Goal: Task Accomplishment & Management: Complete application form

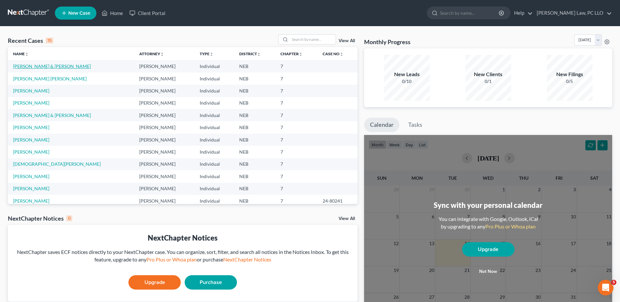
click at [51, 65] on link "[PERSON_NAME] & [PERSON_NAME]" at bounding box center [52, 66] width 78 height 6
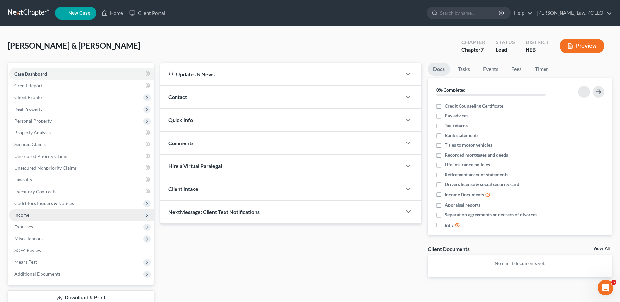
click at [43, 215] on span "Income" at bounding box center [81, 215] width 145 height 12
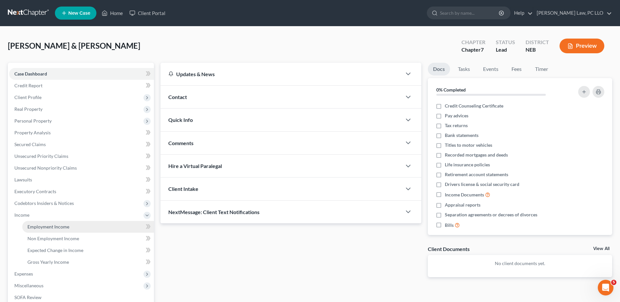
click at [53, 224] on span "Employment Income" at bounding box center [48, 227] width 42 height 6
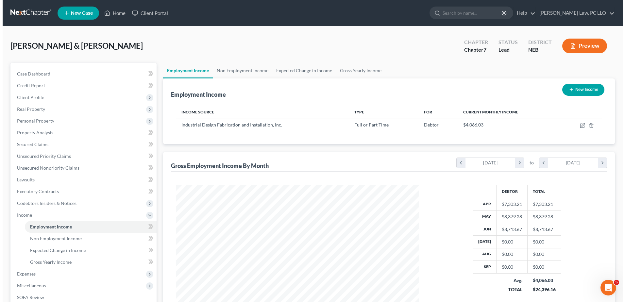
scroll to position [121, 256]
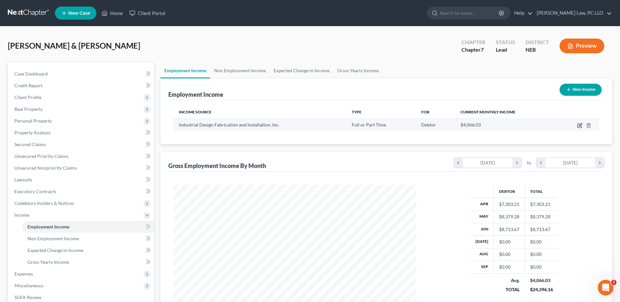
click at [580, 127] on icon "button" at bounding box center [579, 125] width 5 height 5
select select "0"
select select "16"
select select "3"
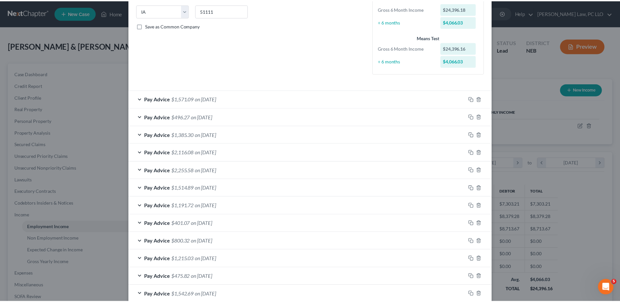
scroll to position [0, 0]
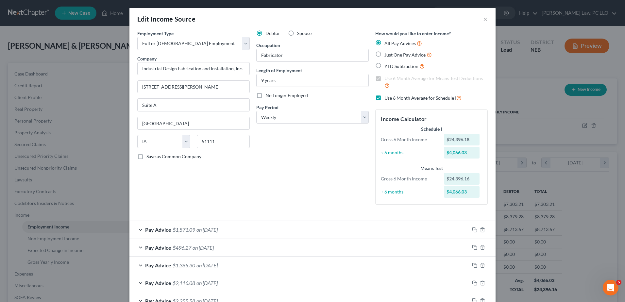
drag, startPoint x: 390, startPoint y: 13, endPoint x: 298, endPoint y: 11, distance: 91.9
click at [298, 11] on div "Edit Income Source ×" at bounding box center [312, 19] width 366 height 22
click at [486, 20] on div "Edit Income Source ×" at bounding box center [312, 19] width 366 height 22
click at [485, 19] on button "×" at bounding box center [485, 19] width 5 height 8
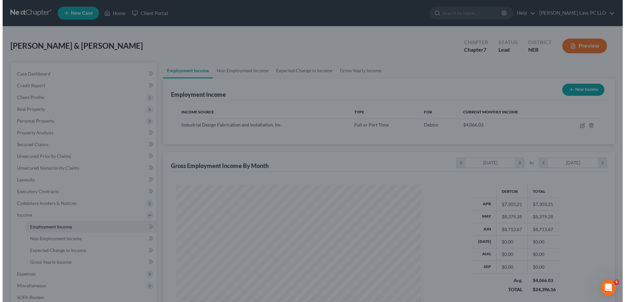
scroll to position [326806, 326672]
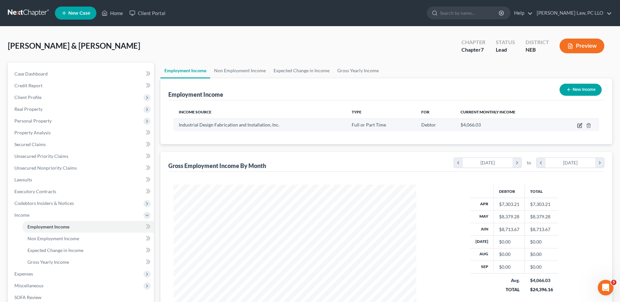
click at [582, 126] on icon "button" at bounding box center [579, 125] width 5 height 5
select select "0"
select select "16"
select select "3"
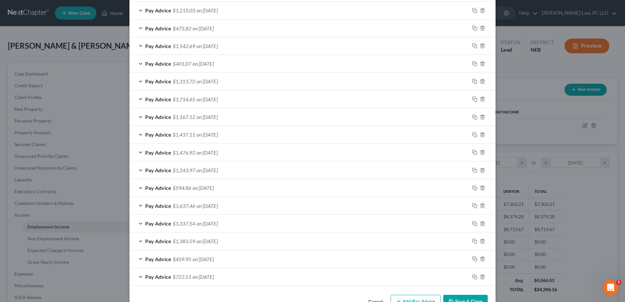
scroll to position [399, 0]
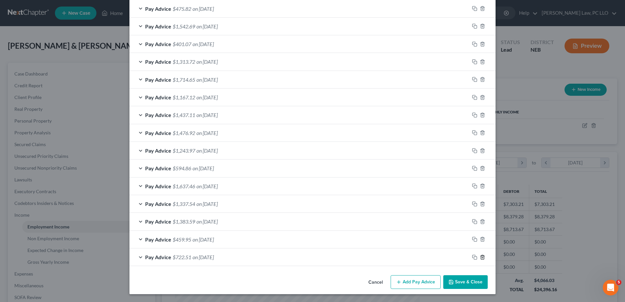
click at [480, 256] on icon "button" at bounding box center [482, 257] width 5 height 5
click at [480, 242] on icon "button" at bounding box center [482, 239] width 5 height 5
click at [480, 257] on icon "button" at bounding box center [482, 257] width 5 height 5
click at [480, 242] on icon "button" at bounding box center [482, 239] width 5 height 5
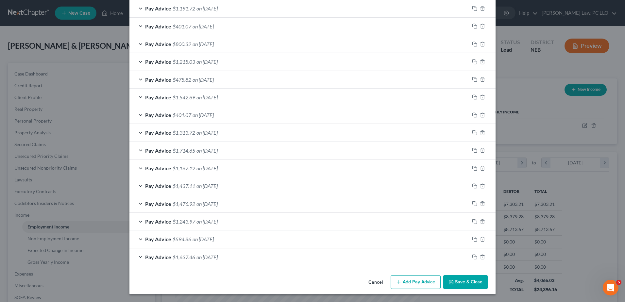
scroll to position [328, 0]
click at [480, 257] on icon "button" at bounding box center [482, 256] width 5 height 5
click at [480, 257] on icon "button" at bounding box center [482, 257] width 5 height 5
click at [480, 257] on icon "button" at bounding box center [482, 256] width 5 height 5
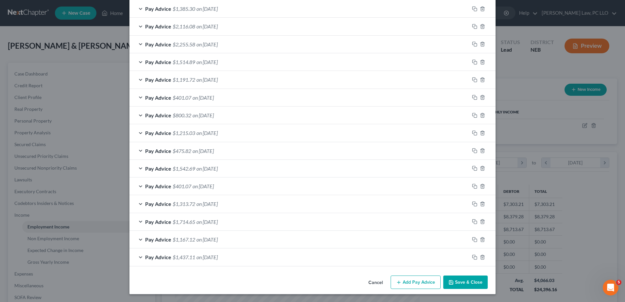
scroll to position [257, 0]
click at [414, 282] on button "Add Pay Advice" at bounding box center [416, 283] width 50 height 14
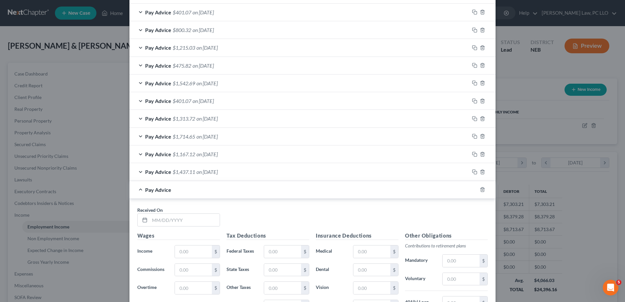
scroll to position [355, 0]
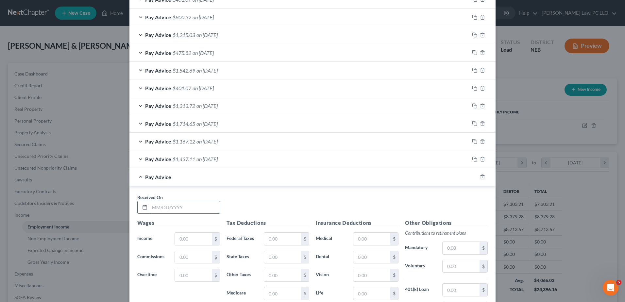
click at [165, 204] on input "text" at bounding box center [185, 207] width 70 height 12
type input "[DATE]"
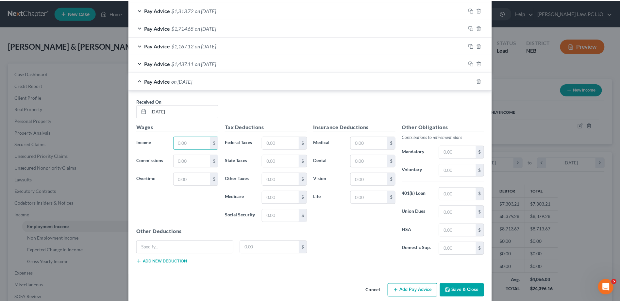
scroll to position [459, 0]
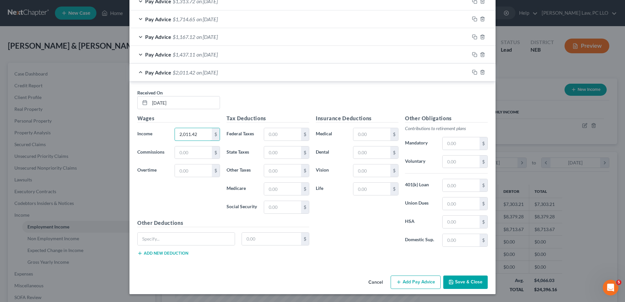
type input "2,011.42"
type input "106.65"
type input "51.43"
type input "25.31"
type input "108.22"
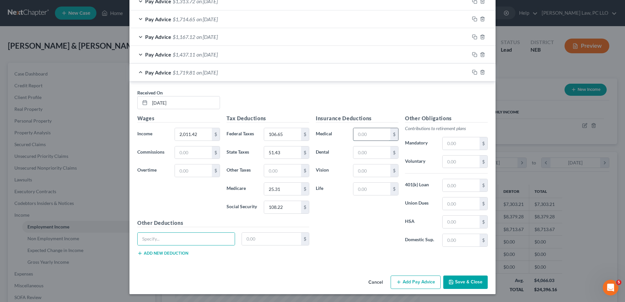
click at [375, 136] on input "text" at bounding box center [371, 134] width 37 height 12
click at [458, 107] on div "Received On * 07/02/2025" at bounding box center [312, 101] width 357 height 25
drag, startPoint x: 464, startPoint y: 164, endPoint x: 448, endPoint y: 164, distance: 16.0
click at [448, 164] on input "text" at bounding box center [461, 162] width 37 height 12
type input "120.69"
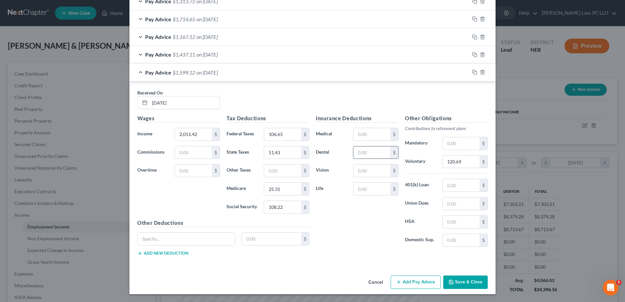
click at [366, 152] on input "text" at bounding box center [371, 152] width 37 height 12
type input "21.36"
type input "8.04"
click at [367, 136] on input "text" at bounding box center [371, 134] width 37 height 12
type input "200.00"
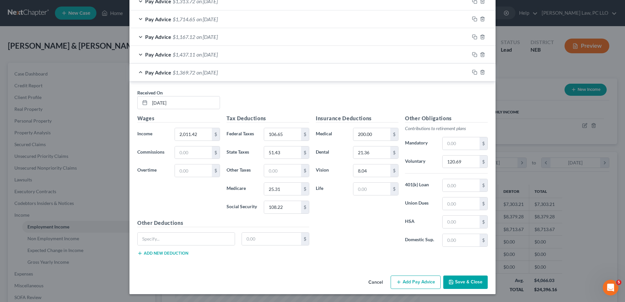
click at [185, 230] on div "Other Deductions $ Add new deduction" at bounding box center [223, 240] width 179 height 42
click at [185, 233] on input "text" at bounding box center [186, 239] width 97 height 12
type input "Aflac"
type input "36.54"
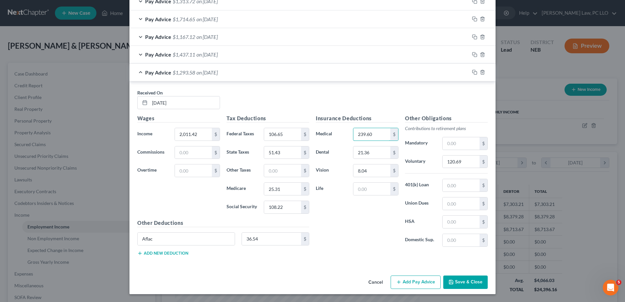
type input "239.60"
click at [456, 281] on button "Save & Close" at bounding box center [465, 283] width 44 height 14
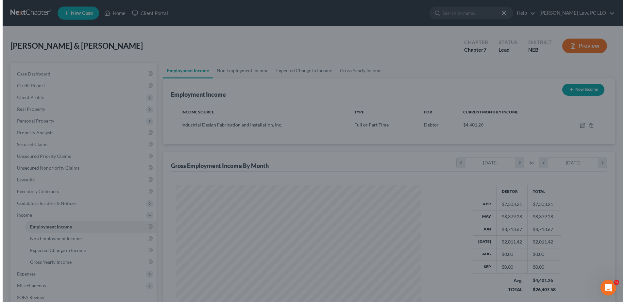
scroll to position [326806, 326672]
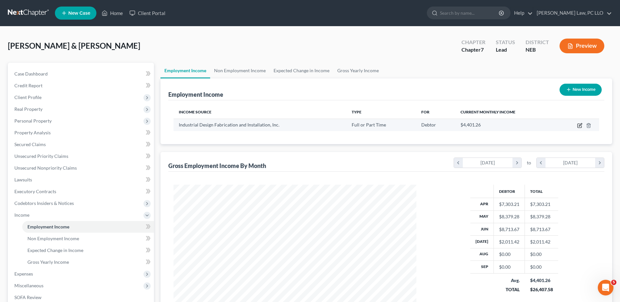
click at [582, 126] on icon "button" at bounding box center [579, 125] width 5 height 5
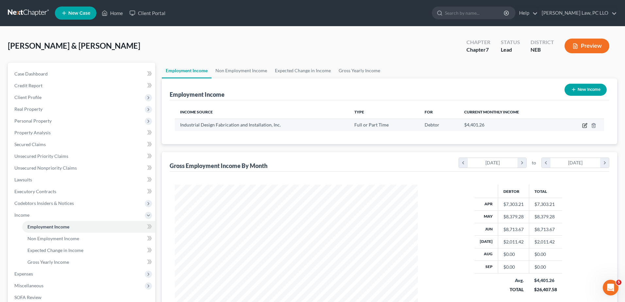
select select "0"
select select "16"
select select "3"
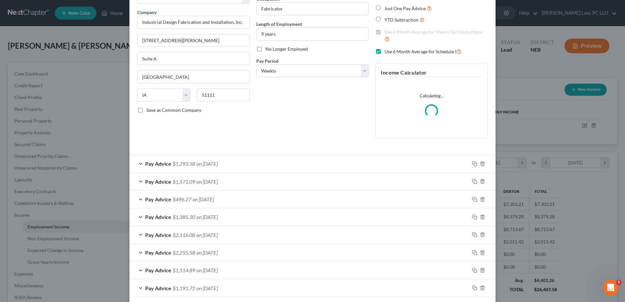
scroll to position [65, 0]
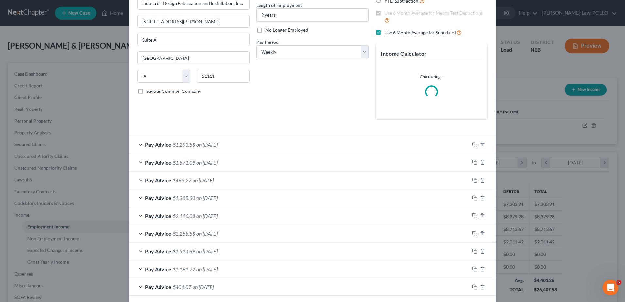
click at [203, 161] on span "on [DATE]" at bounding box center [206, 163] width 21 height 6
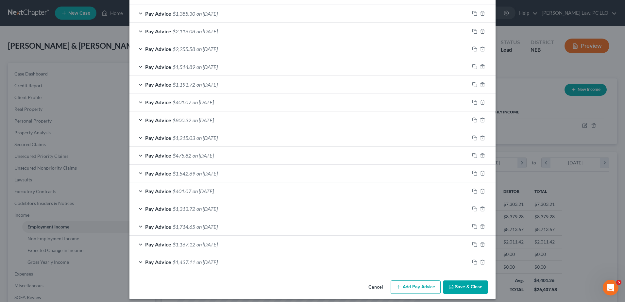
scroll to position [460, 0]
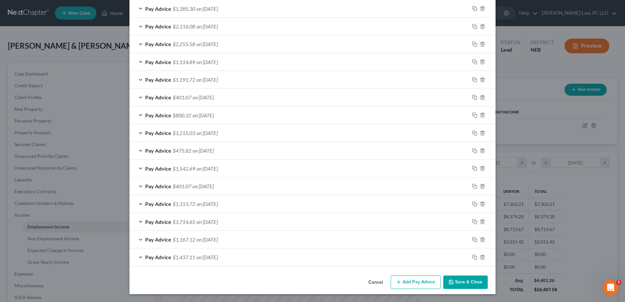
click at [430, 284] on button "Add Pay Advice" at bounding box center [416, 283] width 50 height 14
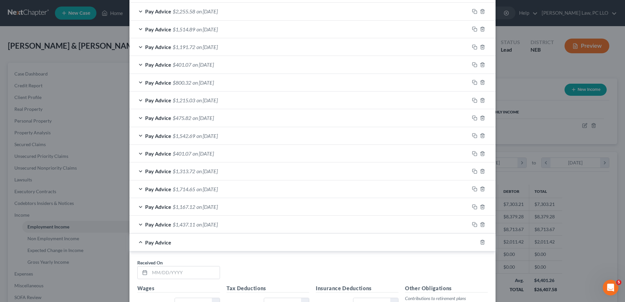
scroll to position [656, 0]
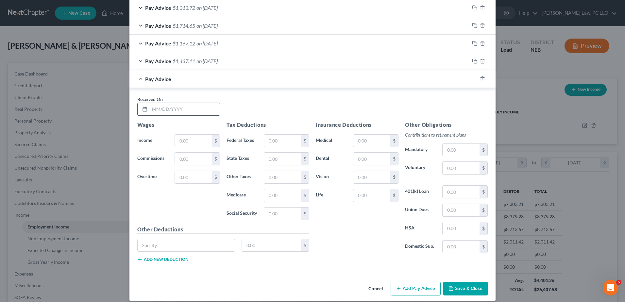
click at [206, 110] on input "text" at bounding box center [185, 109] width 70 height 12
type input "[DATE]"
type input "2,084.38"
type input "114.88"
type input "1.79"
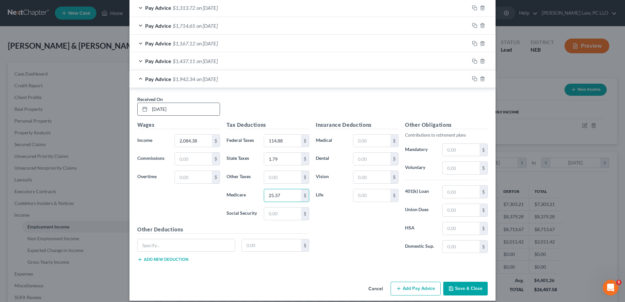
type input "25.37"
type input "112.74"
type input "Aflac"
type input "36.54"
click at [365, 139] on input "text" at bounding box center [371, 141] width 37 height 12
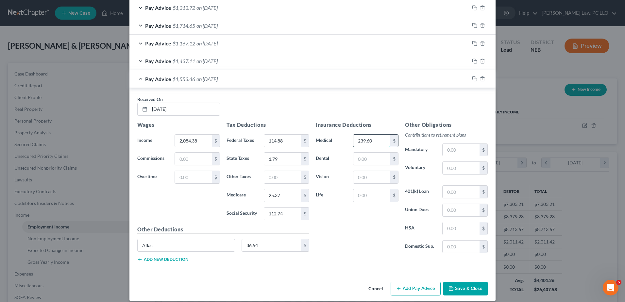
type input "239.60"
type input "8.04"
type input "125.06"
click at [360, 163] on input "text" at bounding box center [371, 159] width 37 height 12
type input "21.36"
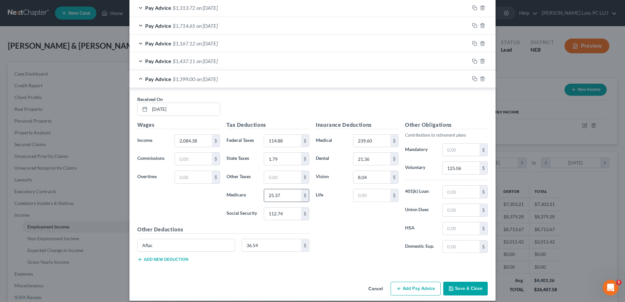
click at [270, 195] on input "25.37" at bounding box center [282, 195] width 37 height 12
click at [271, 196] on input "25.37" at bounding box center [282, 195] width 37 height 12
type input "26.37"
type input "44.93"
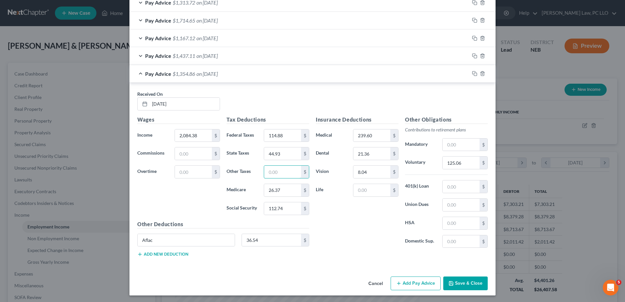
scroll to position [662, 0]
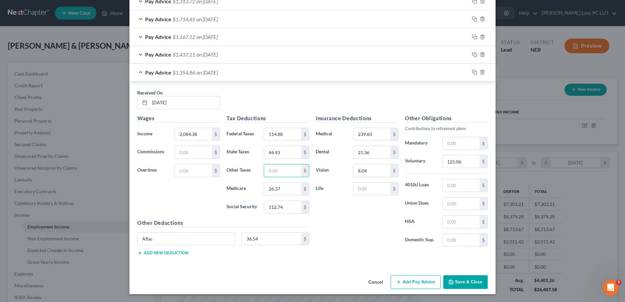
click at [416, 280] on button "Add Pay Advice" at bounding box center [416, 282] width 50 height 14
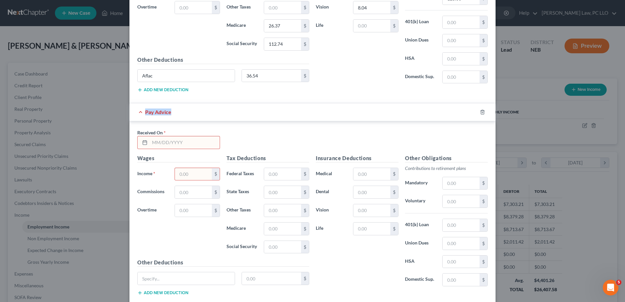
scroll to position [826, 0]
click at [182, 141] on input "text" at bounding box center [185, 142] width 70 height 12
type input "[DATE]"
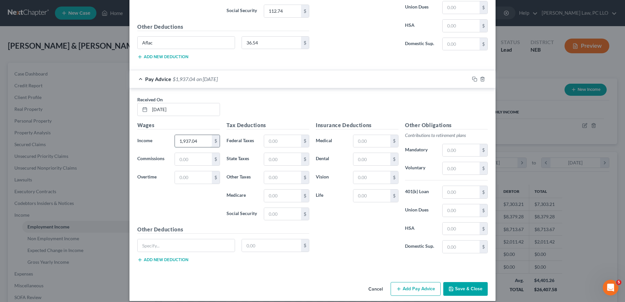
type input "1,937.04"
type input "98.26"
type input "32.92"
type input "24.23"
type input "103.61"
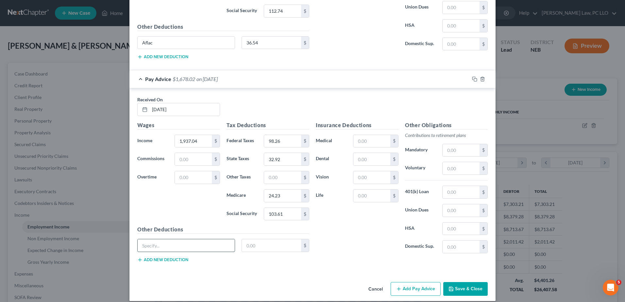
click at [159, 251] on input "text" at bounding box center [186, 245] width 97 height 12
type input "Aflac"
type input "36.54"
click at [368, 136] on input "text" at bounding box center [371, 141] width 37 height 12
click at [372, 142] on input "200.00" at bounding box center [371, 141] width 37 height 12
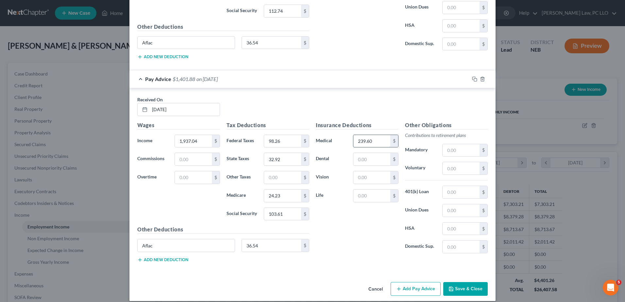
type input "239.60"
type input "21.36"
type input "8.04"
click at [460, 168] on input "text" at bounding box center [461, 168] width 37 height 12
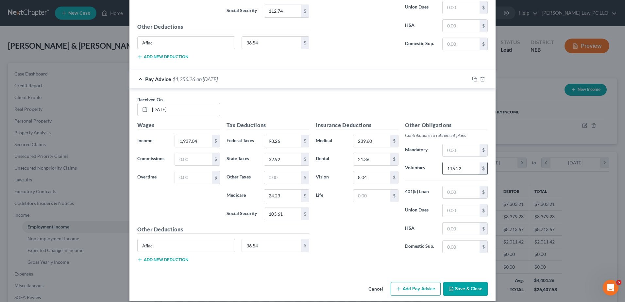
type input "116.22"
click at [421, 292] on button "Add Pay Advice" at bounding box center [416, 289] width 50 height 14
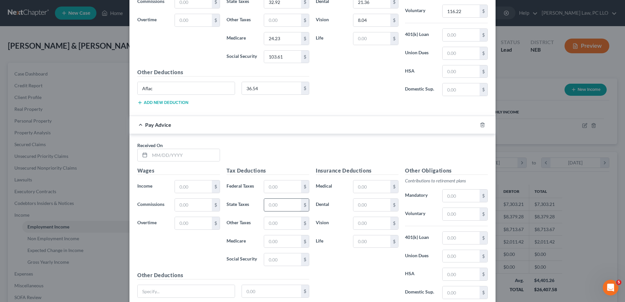
scroll to position [1022, 0]
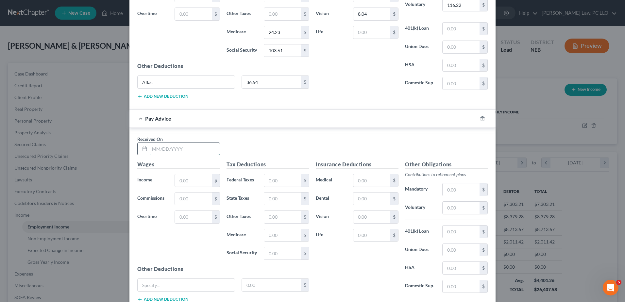
click at [191, 149] on input "text" at bounding box center [185, 149] width 70 height 12
type input "[DATE]"
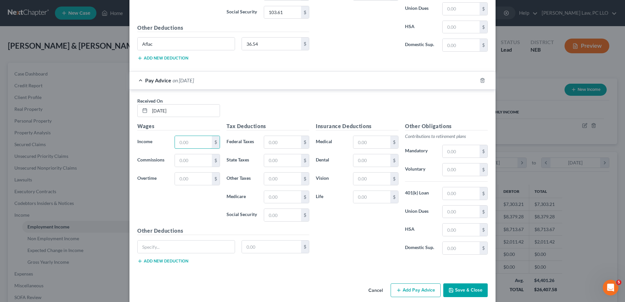
scroll to position [1068, 0]
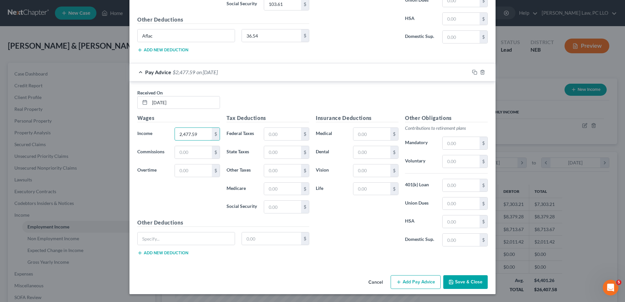
type input "2,477.59"
type input "159.23"
type input "63.78"
type input "32.07"
type input "137.12"
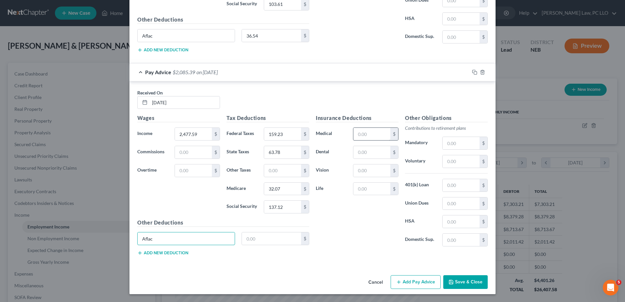
type input "Aflac"
type input "36.54"
click at [380, 138] on input "text" at bounding box center [371, 134] width 37 height 12
type input "239.60"
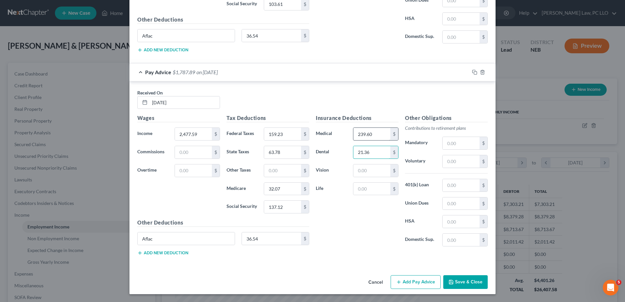
type input "21.36"
type input "8.04"
click at [468, 161] on input "text" at bounding box center [461, 161] width 37 height 12
type input "148.66"
click at [423, 281] on button "Add Pay Advice" at bounding box center [416, 282] width 50 height 14
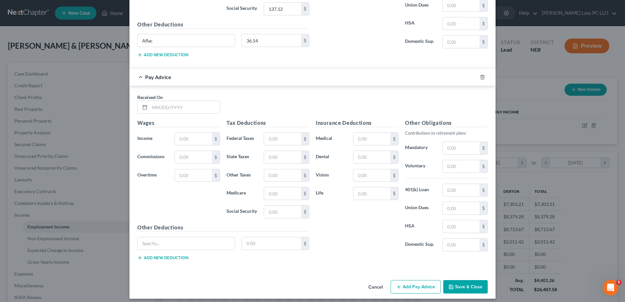
scroll to position [1271, 0]
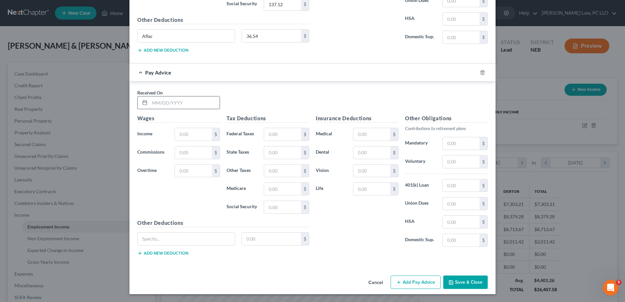
click at [159, 102] on input "text" at bounding box center [185, 102] width 70 height 12
type input "[DATE]"
type input "3,215.81"
type input "265.79"
type input "92.31"
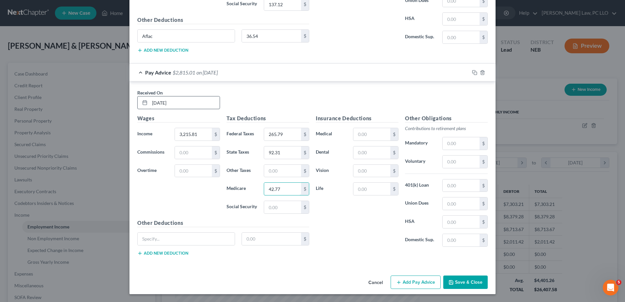
type input "42.77"
type input "182.89"
type input "Aflac"
type input "36.54"
type input "239.60"
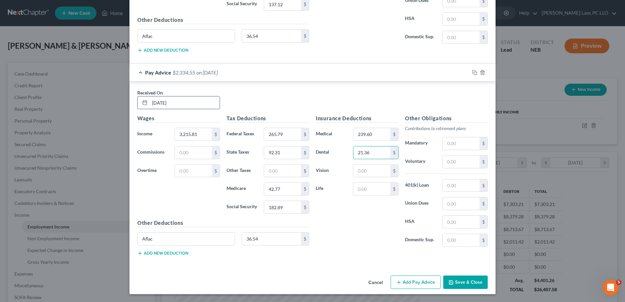
type input "21.36"
type input "8.04"
click at [453, 165] on input "text" at bounding box center [461, 162] width 37 height 12
type input "192.95"
click at [408, 285] on button "Add Pay Advice" at bounding box center [416, 283] width 50 height 14
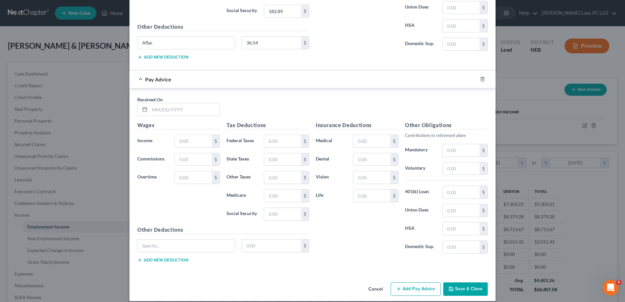
scroll to position [1474, 0]
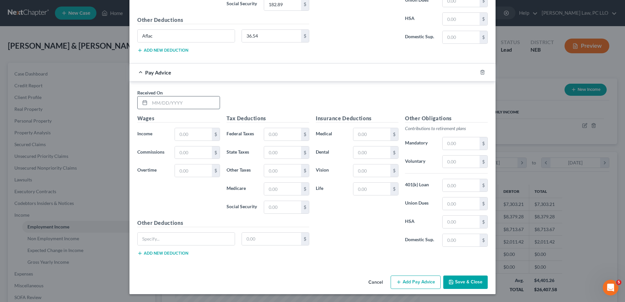
click at [178, 102] on input "text" at bounding box center [185, 102] width 70 height 12
type input "[DATE]"
click at [201, 133] on input "text" at bounding box center [193, 134] width 37 height 12
type input "2,279.27"
type input "136.86"
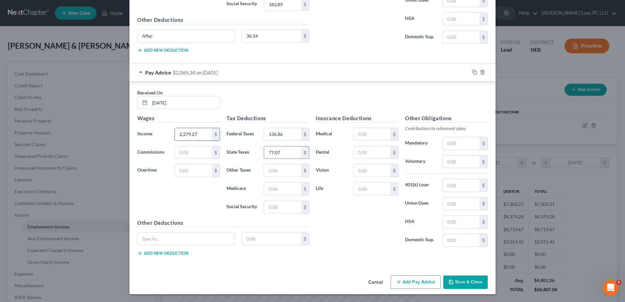
type input "77.07"
type input "29.19"
type input "124.83"
type input "Aflac"
type input "36.54"
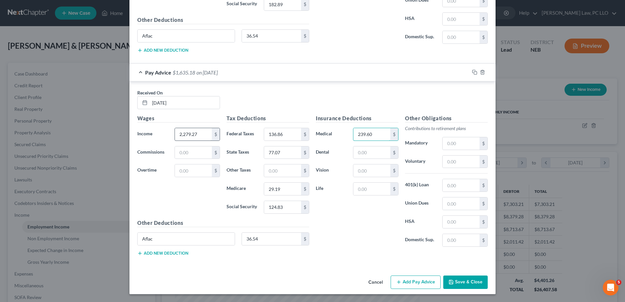
type input "239.60"
type input "21.36"
type input "8.04"
type input "136.76"
click at [426, 283] on button "Add Pay Advice" at bounding box center [416, 283] width 50 height 14
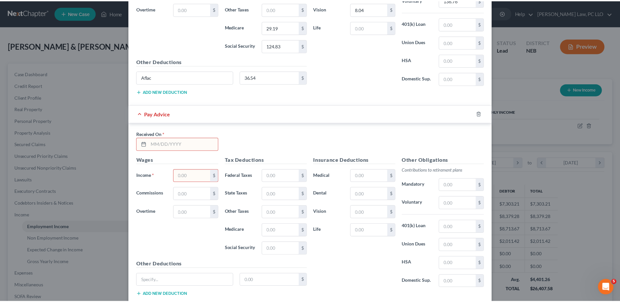
scroll to position [1670, 0]
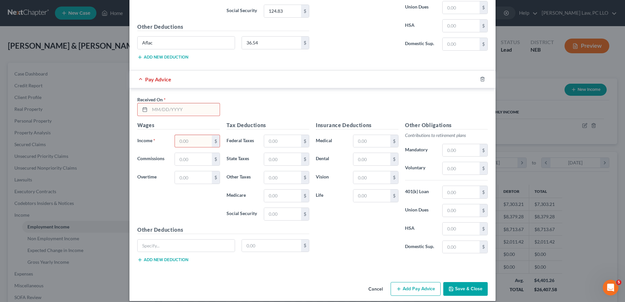
click at [164, 107] on input "text" at bounding box center [185, 109] width 70 height 12
type input "[DATE]"
type input "210.24"
type input "2.09"
type input "8.95"
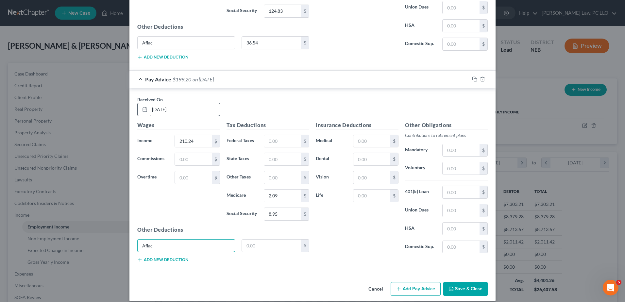
type input "Aflac"
type input "36.54"
type input "21.36"
type input "8.04"
type input "12.61"
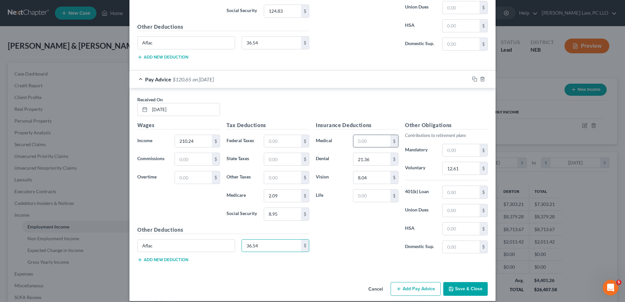
click at [376, 142] on input "text" at bounding box center [371, 141] width 37 height 12
click at [358, 141] on input "3.60" at bounding box center [371, 141] width 37 height 12
click at [358, 142] on input "3.60" at bounding box center [371, 141] width 37 height 12
type input "39.60"
click at [468, 289] on button "Save & Close" at bounding box center [465, 289] width 44 height 14
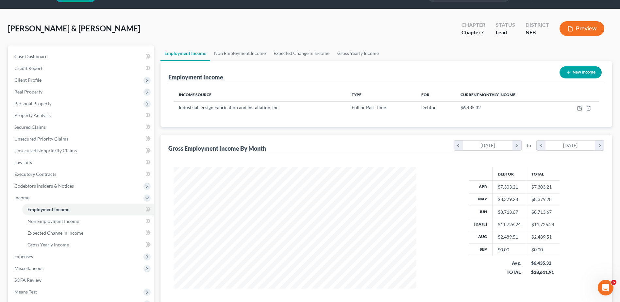
scroll to position [33, 0]
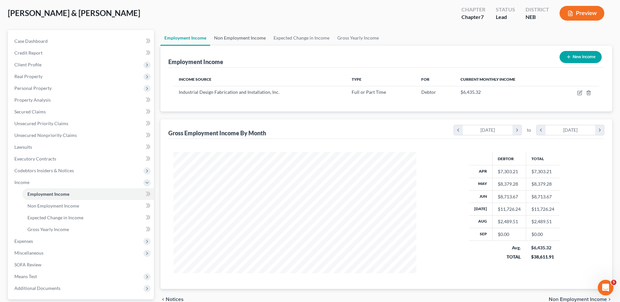
click at [251, 38] on link "Non Employment Income" at bounding box center [240, 38] width 60 height 16
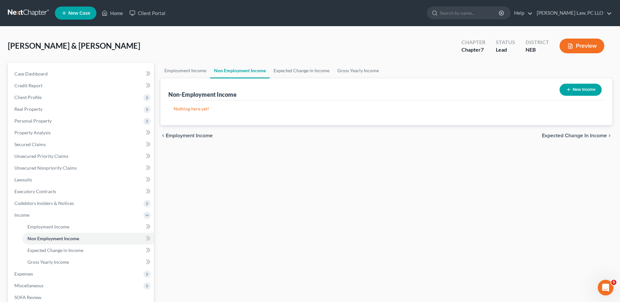
click at [586, 92] on button "New Income" at bounding box center [581, 90] width 42 height 12
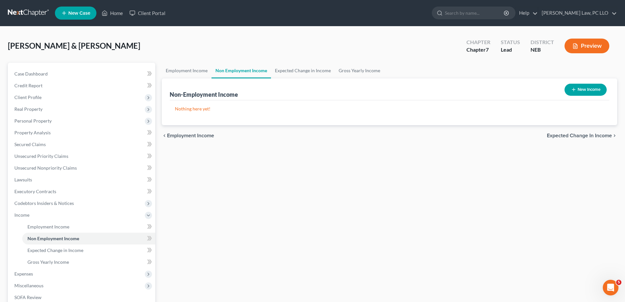
select select "0"
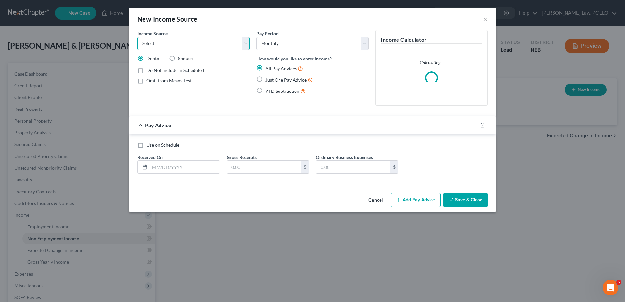
click at [182, 43] on select "Select Unemployment Disability (from employer) Pension Retirement Social Securi…" at bounding box center [193, 43] width 112 height 13
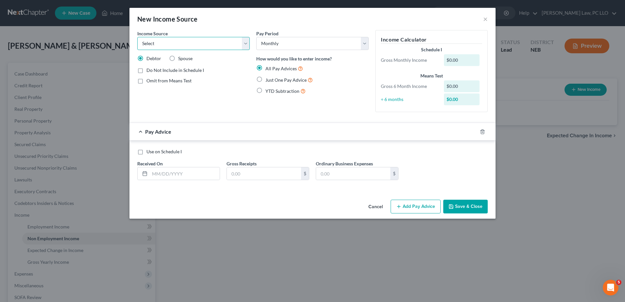
select select "13"
click at [137, 37] on select "Select Unemployment Disability (from employer) Pension Retirement Social Securi…" at bounding box center [193, 43] width 112 height 13
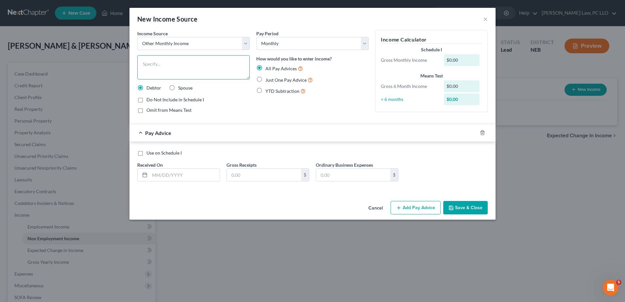
click at [176, 61] on textarea at bounding box center [193, 67] width 112 height 24
type textarea "Aflac"
click at [363, 44] on select "Select Monthly Twice Monthly Every Other Week Weekly" at bounding box center [312, 43] width 112 height 13
drag, startPoint x: 141, startPoint y: 155, endPoint x: 146, endPoint y: 158, distance: 6.0
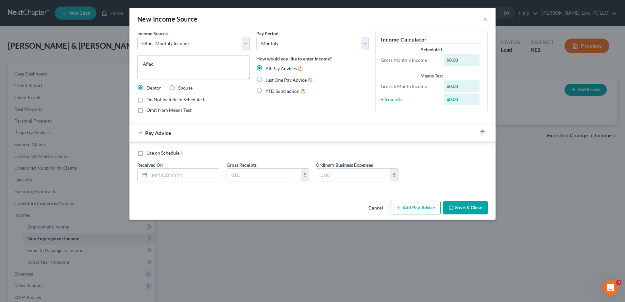
click at [146, 155] on label "Use on Schedule I" at bounding box center [163, 153] width 35 height 7
click at [149, 154] on input "Use on Schedule I" at bounding box center [151, 152] width 4 height 4
checkbox input "true"
click at [172, 172] on input "text" at bounding box center [185, 175] width 70 height 12
type input "[DATE]"
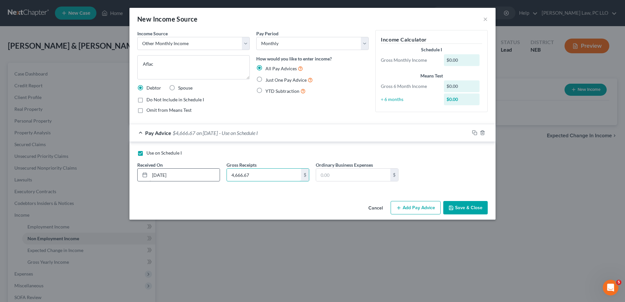
type input "4,666.67"
click at [464, 209] on button "Save & Close" at bounding box center [465, 208] width 44 height 14
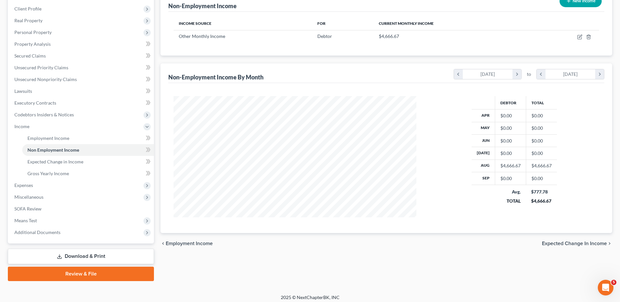
scroll to position [93, 0]
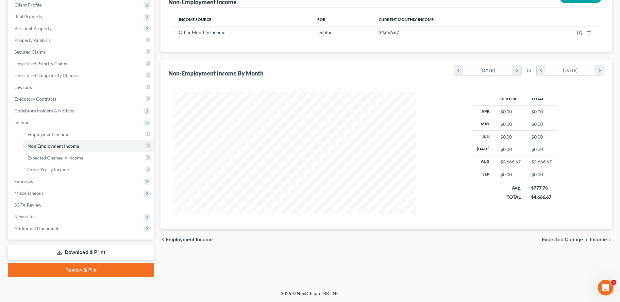
click at [192, 240] on span "Employment Income" at bounding box center [189, 239] width 47 height 5
click at [192, 240] on div "Employment Income Non Employment Income Expected Change in Income Gross Yearly …" at bounding box center [386, 123] width 458 height 307
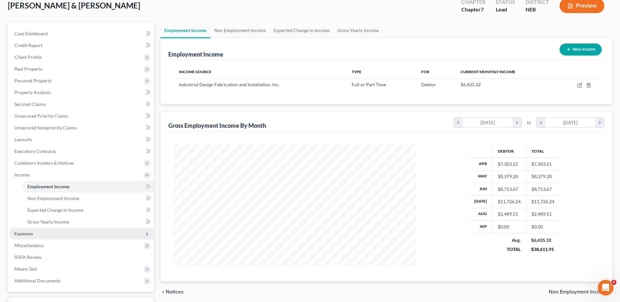
scroll to position [93, 0]
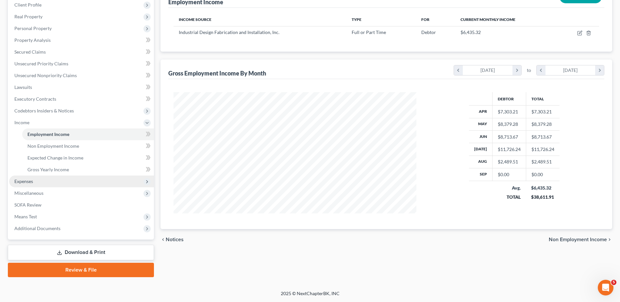
click at [46, 183] on span "Expenses" at bounding box center [81, 182] width 145 height 12
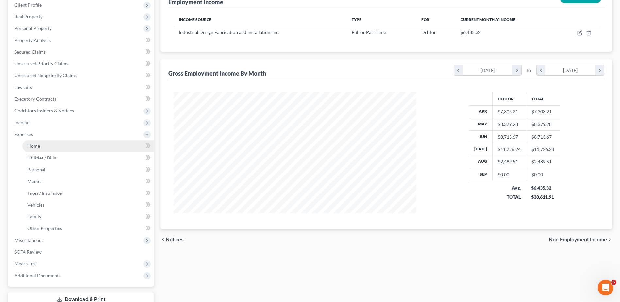
click at [51, 146] on link "Home" at bounding box center [88, 146] width 132 height 12
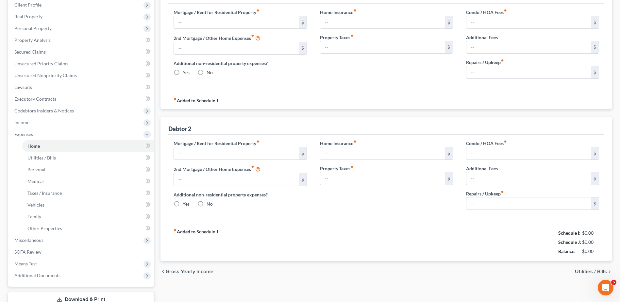
scroll to position [68, 0]
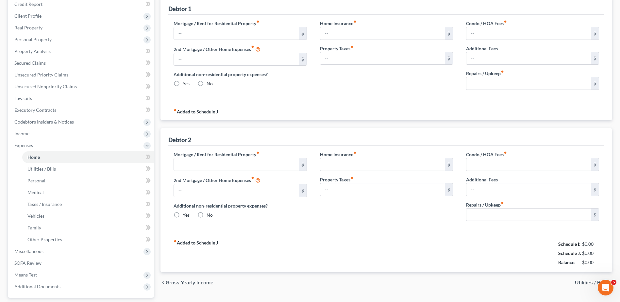
type input "0.00"
radio input "true"
type input "166.00"
type input "55.00"
type input "0.00"
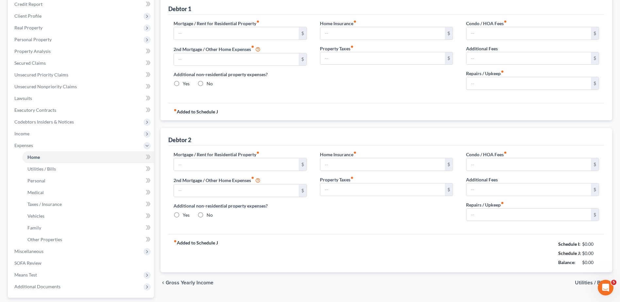
type input "0.00"
type input "150.00"
type input "0.00"
radio input "true"
type input "0.00"
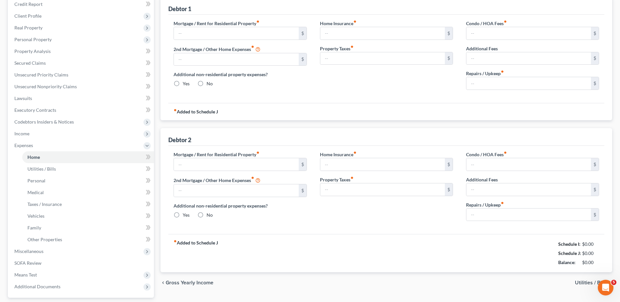
type input "0.00"
type input "25.00"
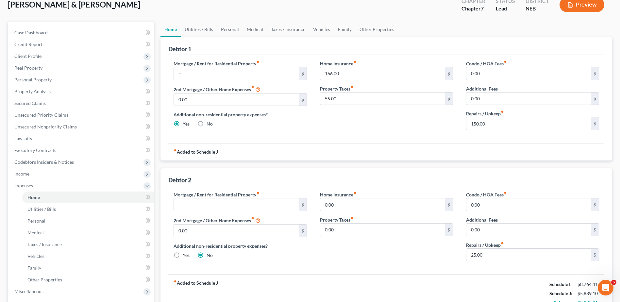
scroll to position [140, 0]
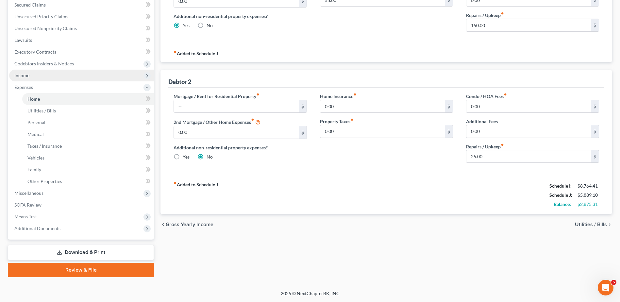
click at [30, 75] on span "Income" at bounding box center [81, 76] width 145 height 12
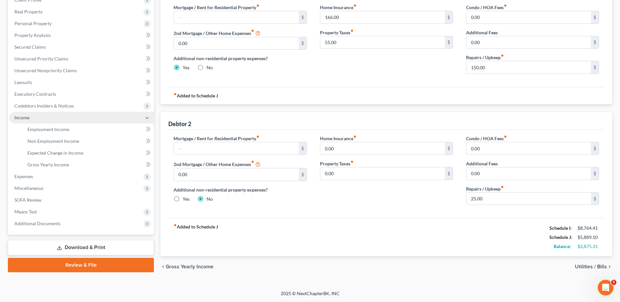
scroll to position [97, 0]
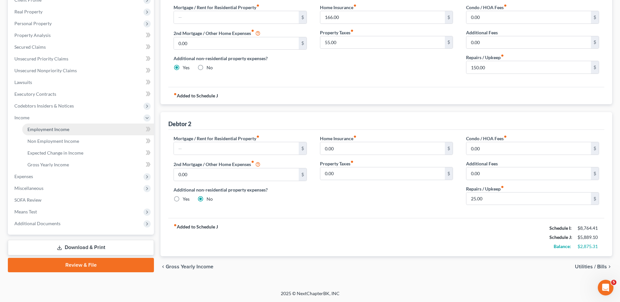
click at [45, 129] on span "Employment Income" at bounding box center [48, 130] width 42 height 6
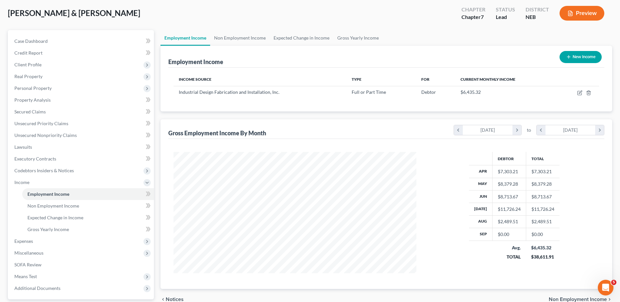
scroll to position [27, 0]
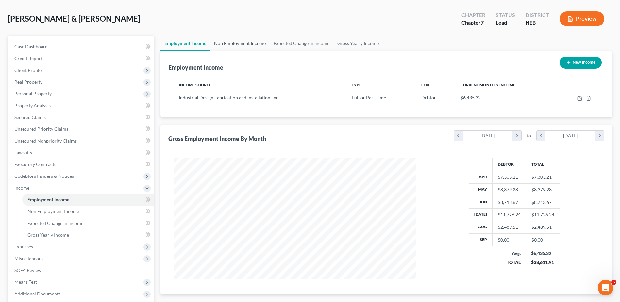
click at [240, 40] on link "Non Employment Income" at bounding box center [240, 44] width 60 height 16
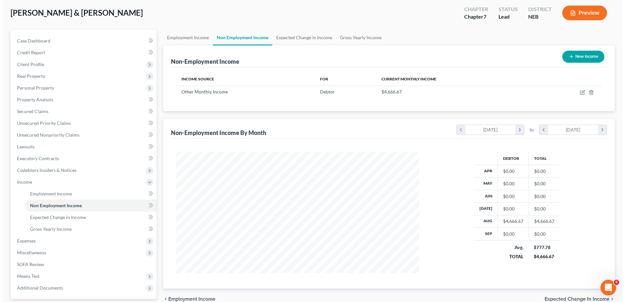
scroll to position [27, 0]
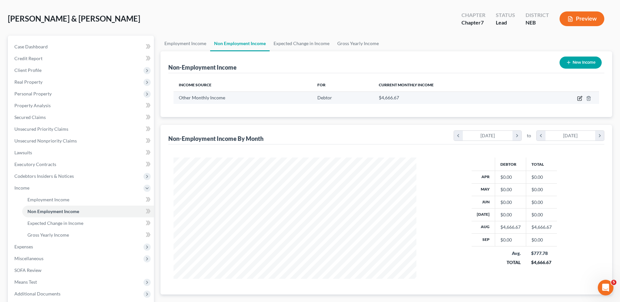
click at [579, 98] on icon "button" at bounding box center [579, 98] width 5 height 5
select select "13"
select select "0"
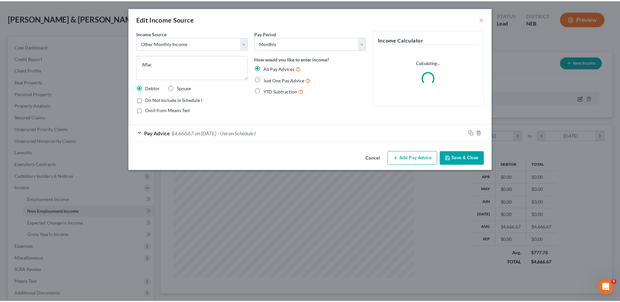
scroll to position [122, 258]
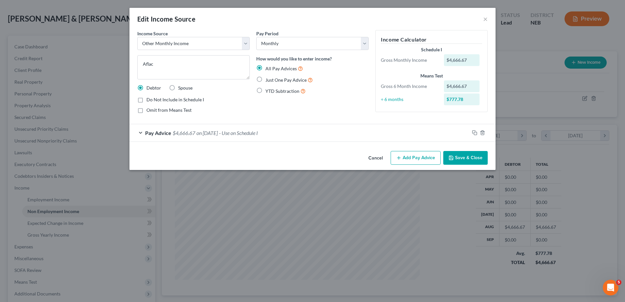
click at [265, 79] on label "Just One Pay Advice" at bounding box center [288, 80] width 47 height 8
click at [268, 79] on input "Just One Pay Advice" at bounding box center [270, 78] width 4 height 4
radio input "true"
click at [366, 45] on select "Select Monthly Twice Monthly Every Other Week Weekly" at bounding box center [312, 43] width 112 height 13
click at [319, 114] on div "Pay Period Select Monthly Twice Monthly Every Other Week Weekly How would you l…" at bounding box center [312, 74] width 119 height 89
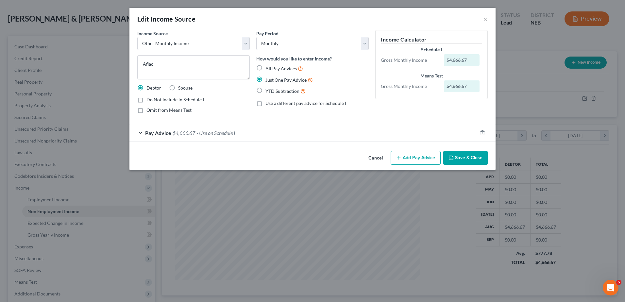
click at [319, 114] on div "Pay Period Select Monthly Twice Monthly Every Other Week Weekly How would you l…" at bounding box center [312, 74] width 119 height 89
click at [480, 133] on icon "button" at bounding box center [482, 132] width 5 height 5
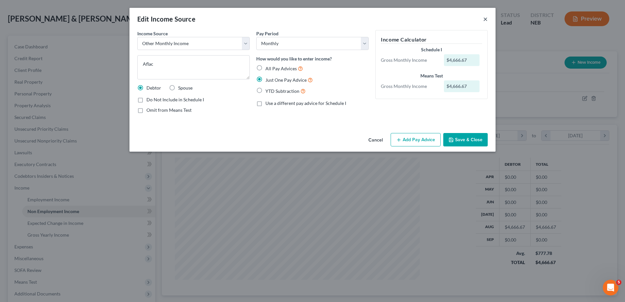
click at [485, 20] on button "×" at bounding box center [485, 19] width 5 height 8
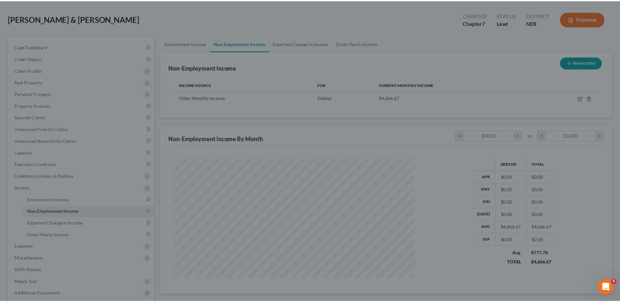
scroll to position [326806, 326672]
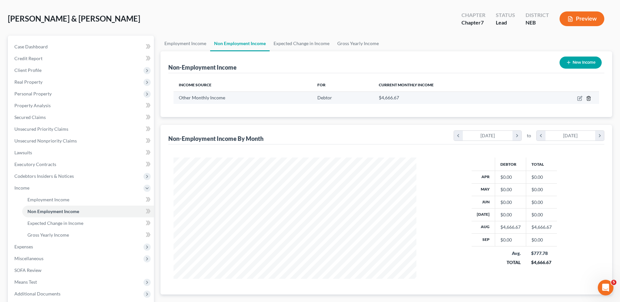
click at [589, 98] on icon "button" at bounding box center [588, 98] width 5 height 5
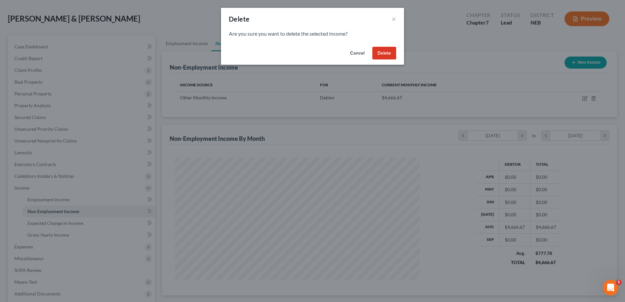
click at [360, 49] on button "Cancel" at bounding box center [357, 53] width 25 height 13
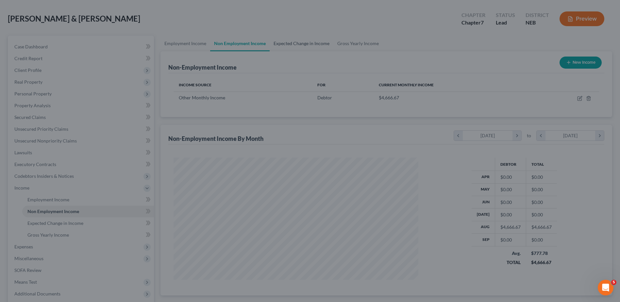
scroll to position [326806, 326672]
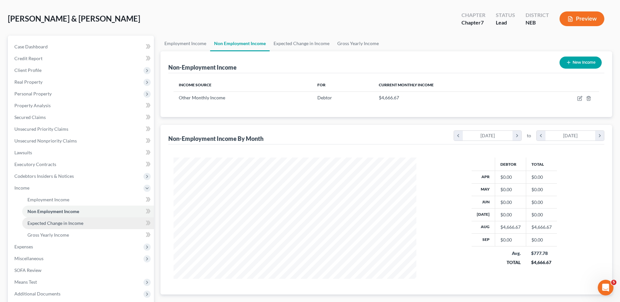
click at [70, 222] on span "Expected Change in Income" at bounding box center [55, 223] width 56 height 6
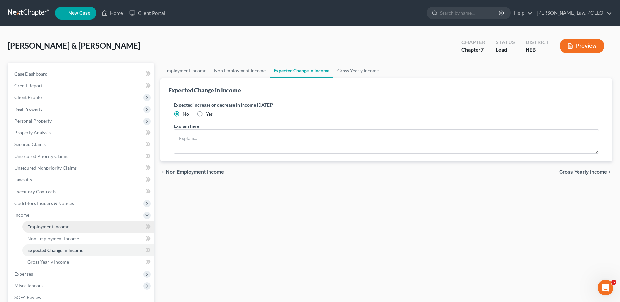
click at [71, 226] on link "Employment Income" at bounding box center [88, 227] width 132 height 12
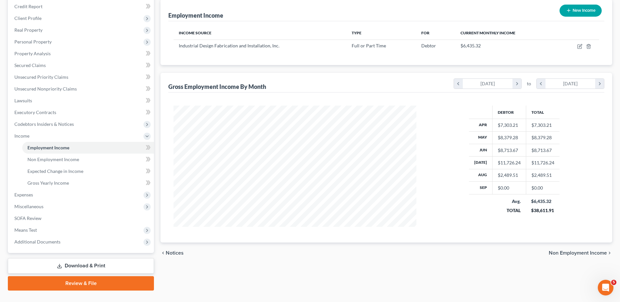
scroll to position [93, 0]
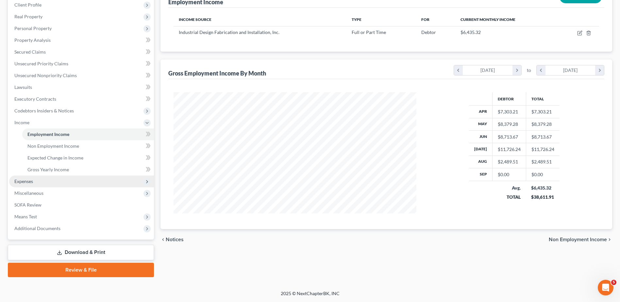
click at [56, 179] on span "Expenses" at bounding box center [81, 182] width 145 height 12
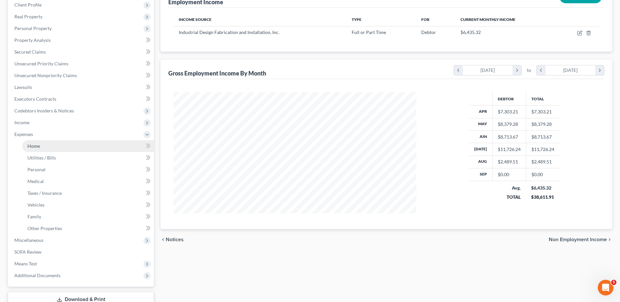
click at [48, 147] on link "Home" at bounding box center [88, 146] width 132 height 12
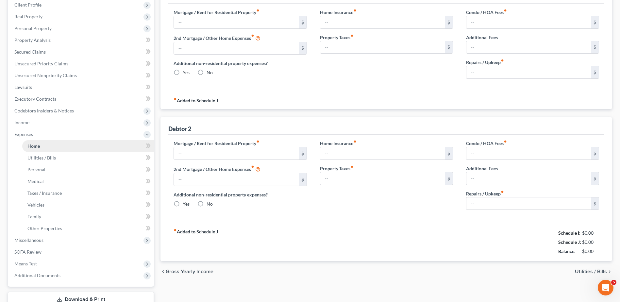
type input "0.00"
radio input "true"
type input "166.00"
type input "55.00"
type input "0.00"
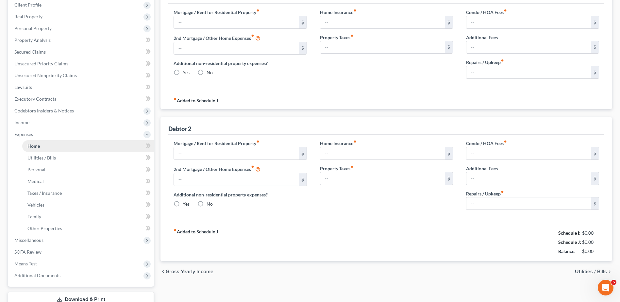
type input "0.00"
type input "150.00"
type input "0.00"
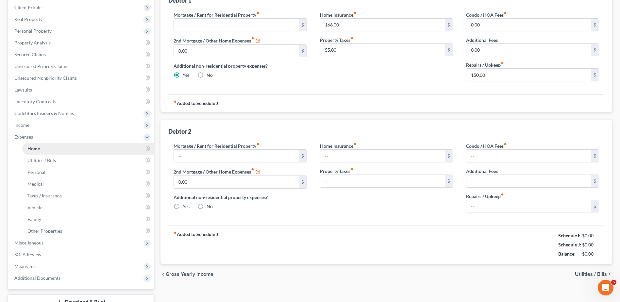
radio input "true"
type input "0.00"
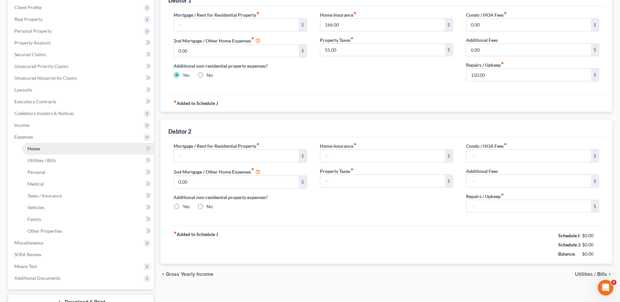
type input "25.00"
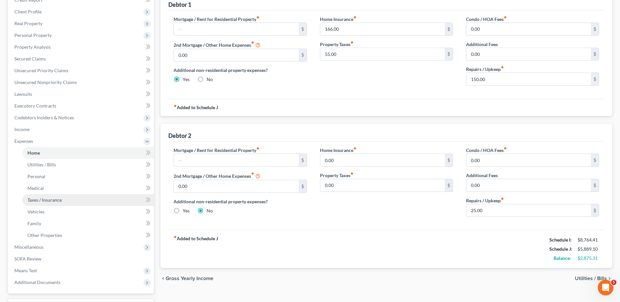
scroll to position [74, 0]
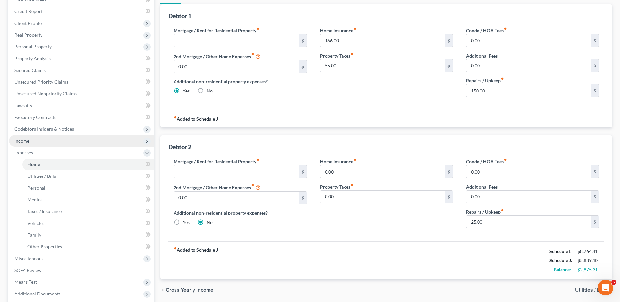
click at [73, 144] on span "Income" at bounding box center [81, 141] width 145 height 12
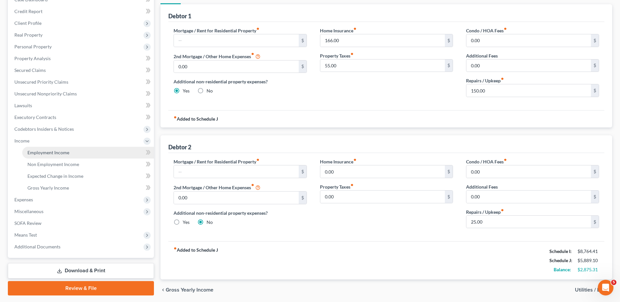
click at [54, 153] on span "Employment Income" at bounding box center [48, 153] width 42 height 6
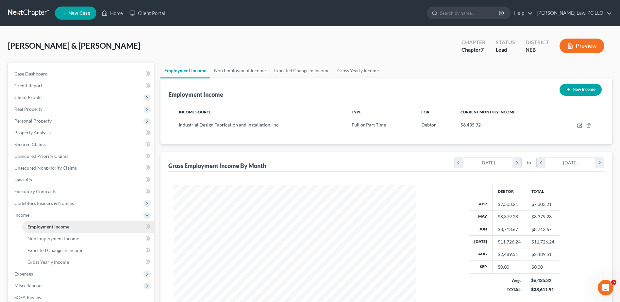
scroll to position [121, 256]
click at [233, 69] on link "Non Employment Income" at bounding box center [240, 71] width 60 height 16
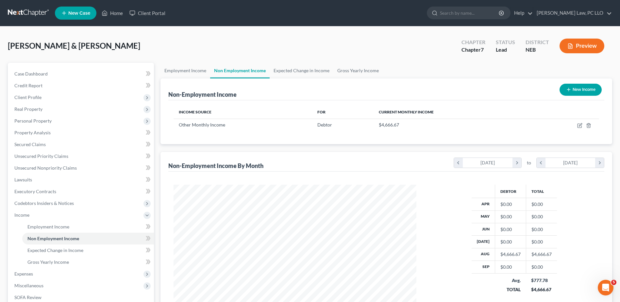
scroll to position [121, 256]
click at [310, 71] on link "Expected Change in Income" at bounding box center [302, 71] width 64 height 16
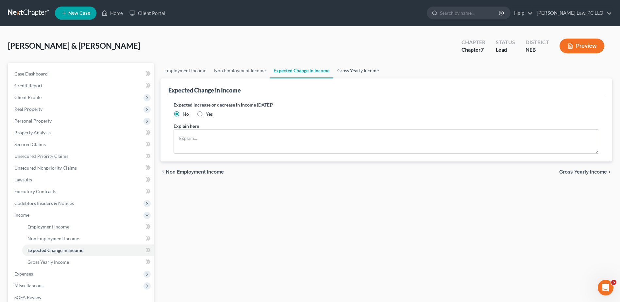
click at [352, 70] on link "Gross Yearly Income" at bounding box center [357, 71] width 49 height 16
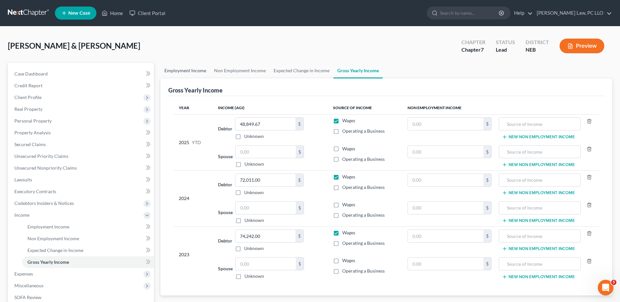
click at [186, 66] on link "Employment Income" at bounding box center [186, 71] width 50 height 16
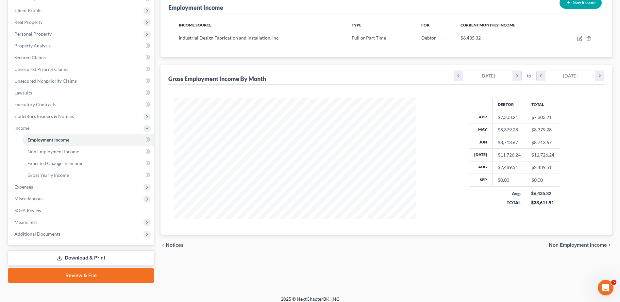
scroll to position [93, 0]
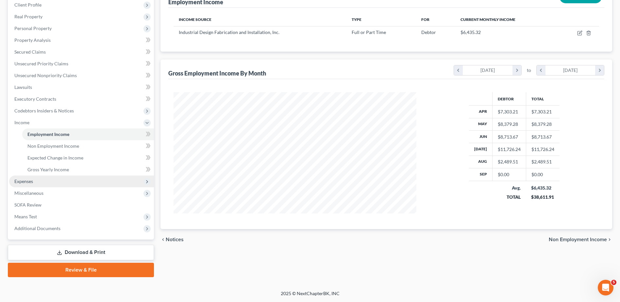
click at [36, 183] on span "Expenses" at bounding box center [81, 182] width 145 height 12
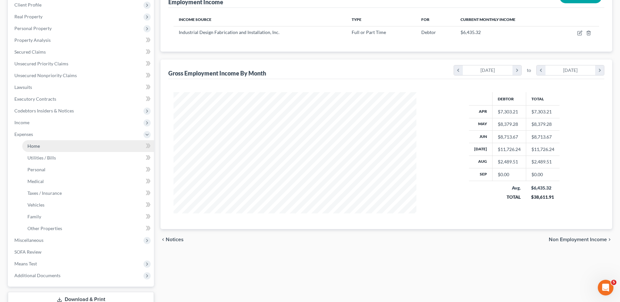
click at [51, 146] on link "Home" at bounding box center [88, 146] width 132 height 12
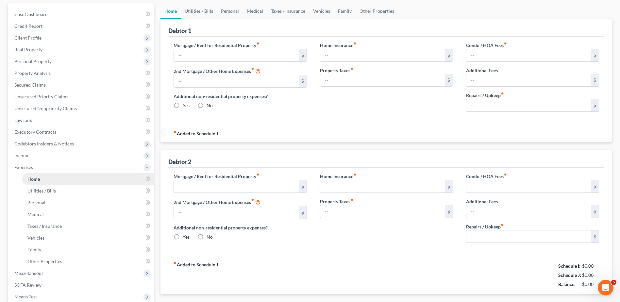
type input "0.00"
radio input "true"
type input "166.00"
type input "55.00"
type input "0.00"
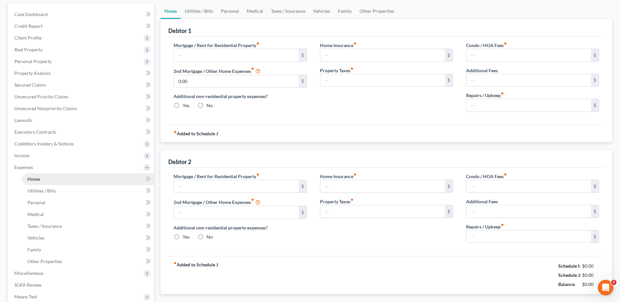
type input "0.00"
type input "150.00"
type input "0.00"
radio input "true"
type input "0.00"
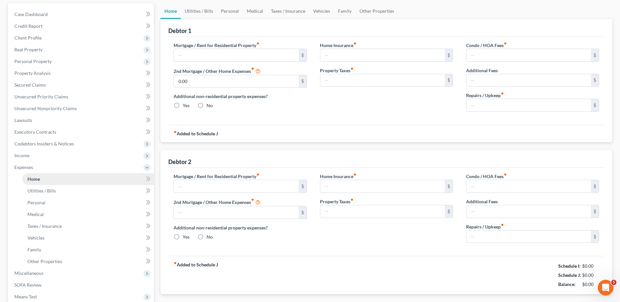
type input "0.00"
type input "25.00"
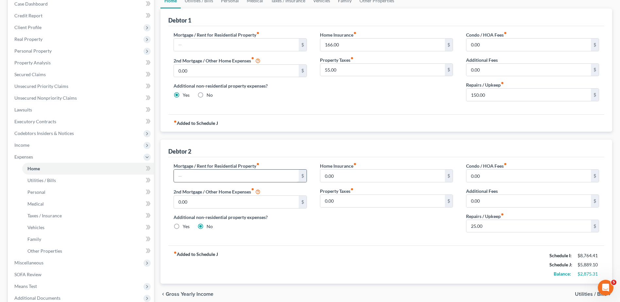
scroll to position [74, 0]
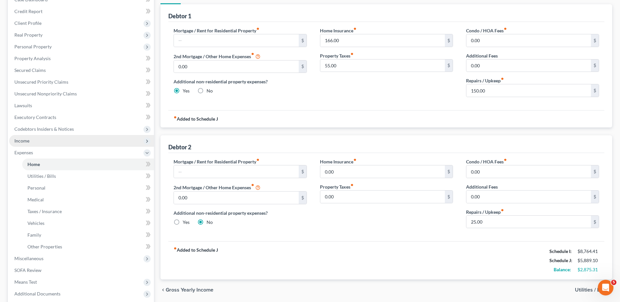
click at [34, 141] on span "Income" at bounding box center [81, 141] width 145 height 12
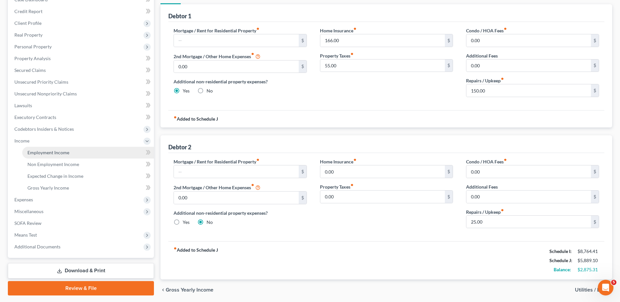
click at [50, 154] on span "Employment Income" at bounding box center [48, 153] width 42 height 6
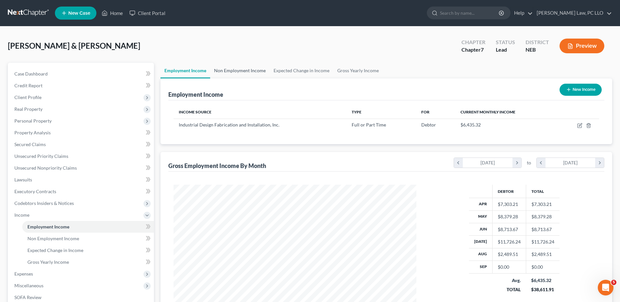
click at [244, 68] on link "Non Employment Income" at bounding box center [240, 71] width 60 height 16
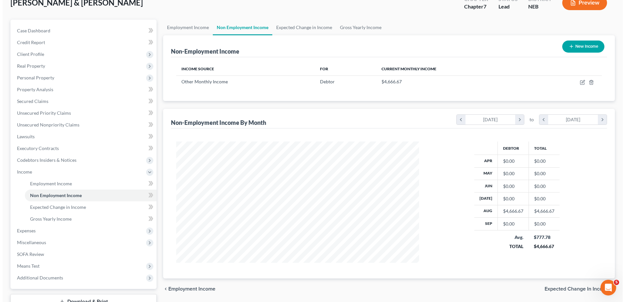
scroll to position [27, 0]
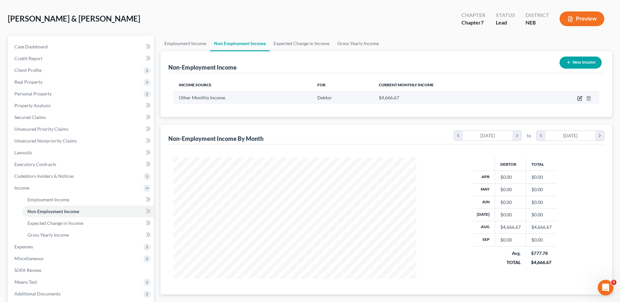
click at [582, 99] on icon "button" at bounding box center [580, 99] width 4 height 4
select select "13"
select select "0"
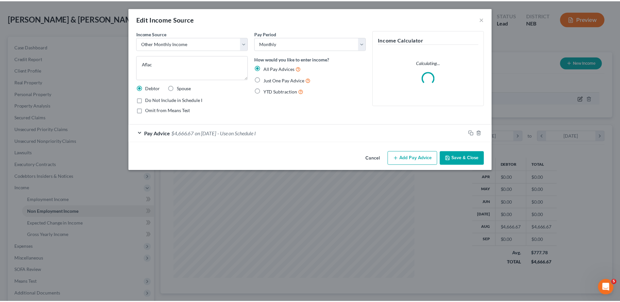
scroll to position [122, 258]
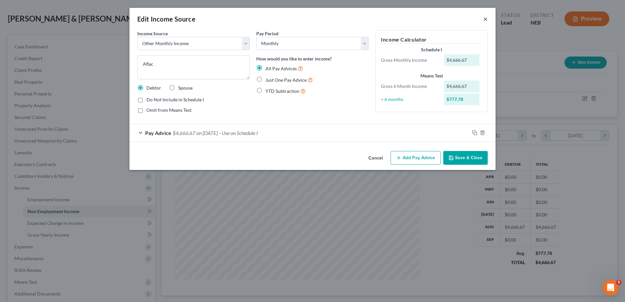
click at [485, 21] on button "×" at bounding box center [485, 19] width 5 height 8
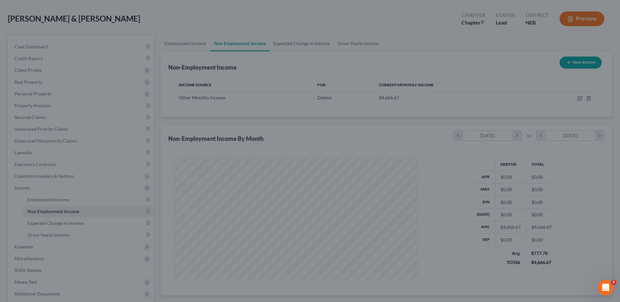
scroll to position [326806, 326672]
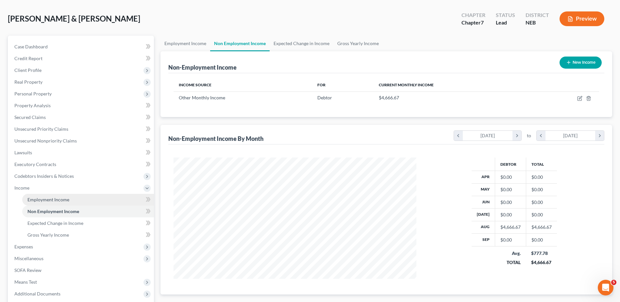
click at [70, 202] on link "Employment Income" at bounding box center [88, 200] width 132 height 12
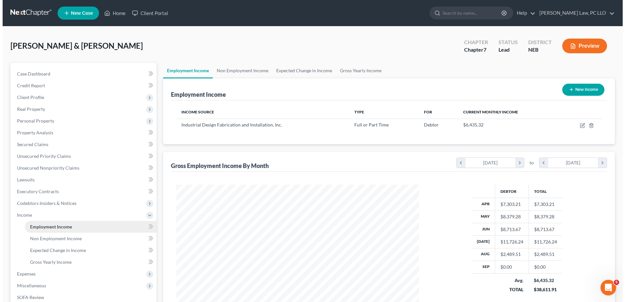
scroll to position [121, 256]
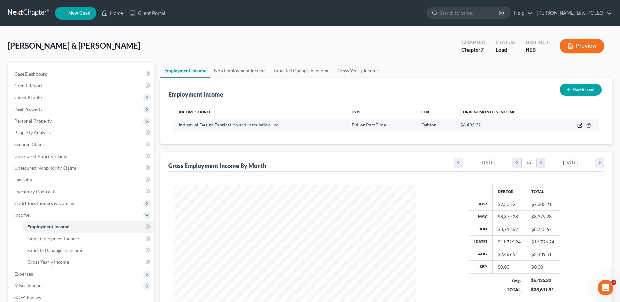
click at [578, 128] on icon "button" at bounding box center [580, 126] width 4 height 4
select select "0"
select select "16"
select select "3"
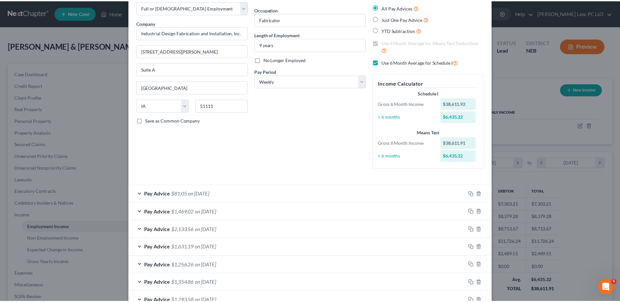
scroll to position [0, 0]
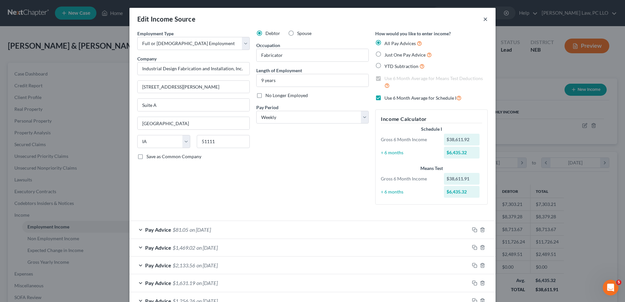
click at [483, 17] on button "×" at bounding box center [485, 19] width 5 height 8
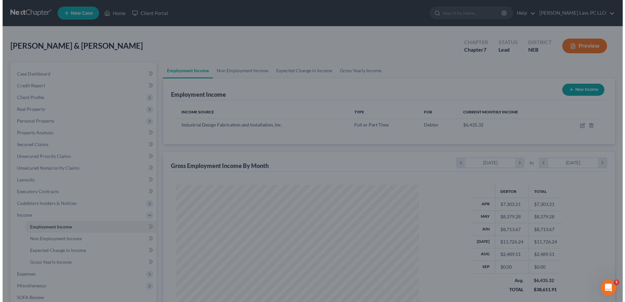
scroll to position [326806, 326672]
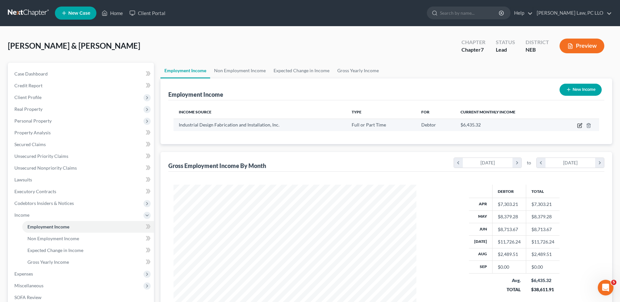
click at [579, 125] on icon "button" at bounding box center [579, 125] width 5 height 5
select select "0"
select select "16"
select select "3"
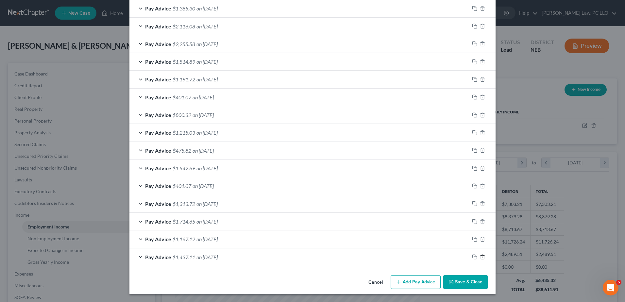
scroll to position [381, 0]
click at [481, 256] on polyline "button" at bounding box center [483, 256] width 4 height 0
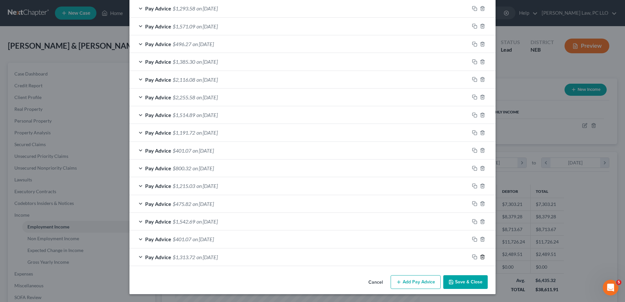
click at [481, 256] on polyline "button" at bounding box center [483, 256] width 4 height 0
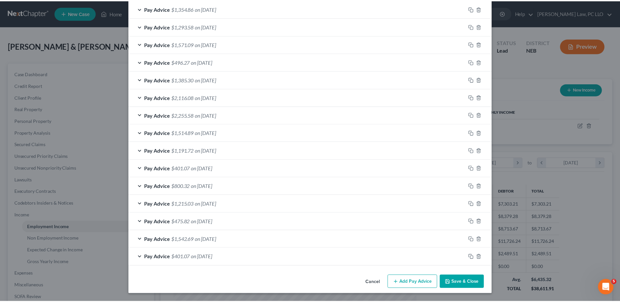
scroll to position [310, 0]
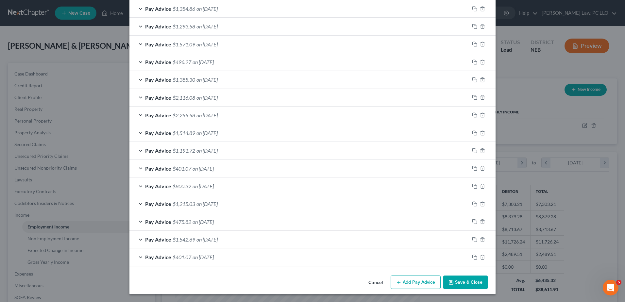
click at [466, 279] on button "Save & Close" at bounding box center [465, 283] width 44 height 14
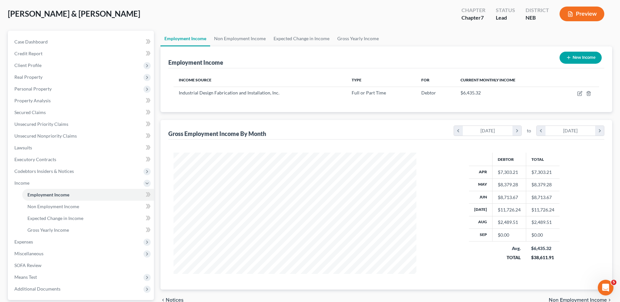
scroll to position [93, 0]
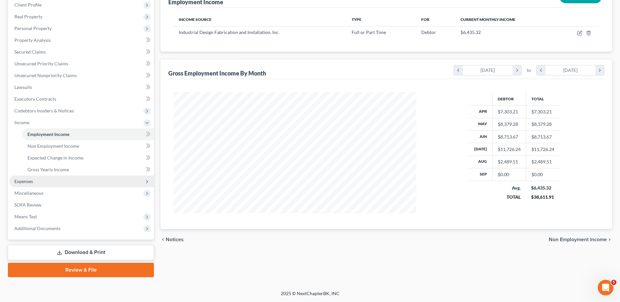
click at [55, 181] on span "Expenses" at bounding box center [81, 182] width 145 height 12
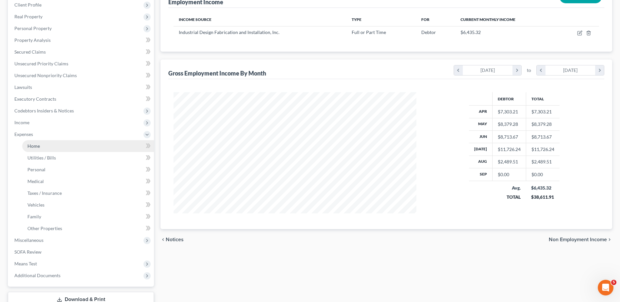
click at [60, 146] on link "Home" at bounding box center [88, 146] width 132 height 12
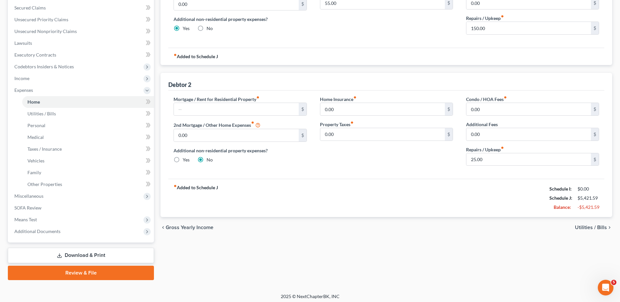
scroll to position [140, 0]
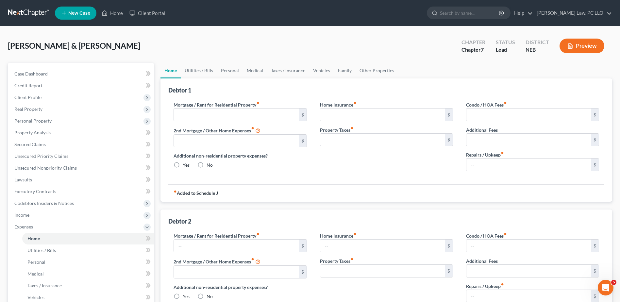
type input "0.00"
radio input "true"
type input "166.00"
type input "55.00"
type input "0.00"
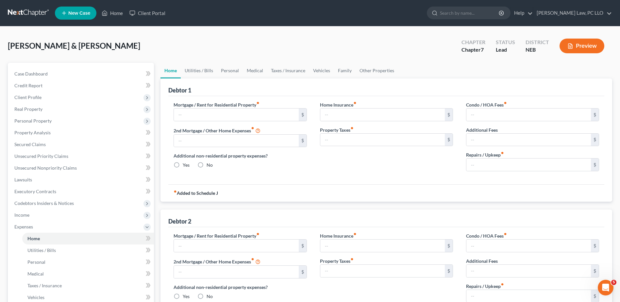
type input "0.00"
type input "150.00"
type input "0.00"
radio input "true"
type input "0.00"
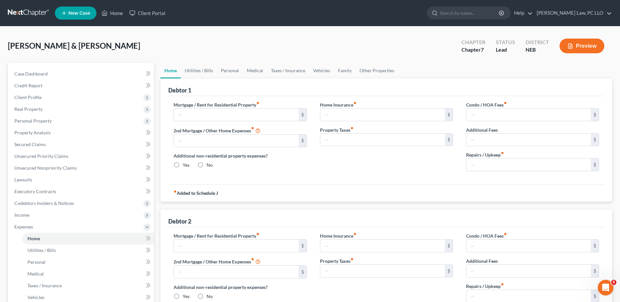
type input "0.00"
type input "25.00"
click at [34, 216] on span "Income" at bounding box center [81, 215] width 145 height 12
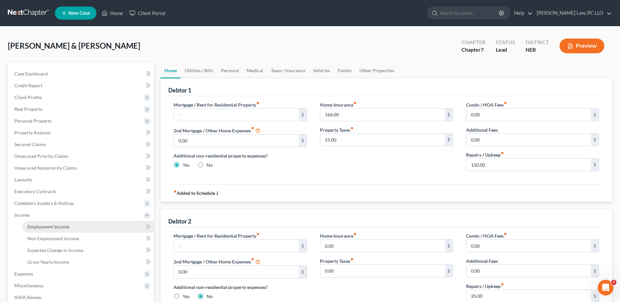
click at [58, 227] on span "Employment Income" at bounding box center [48, 227] width 42 height 6
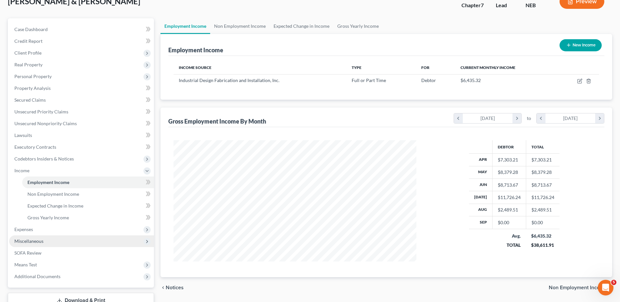
scroll to position [65, 0]
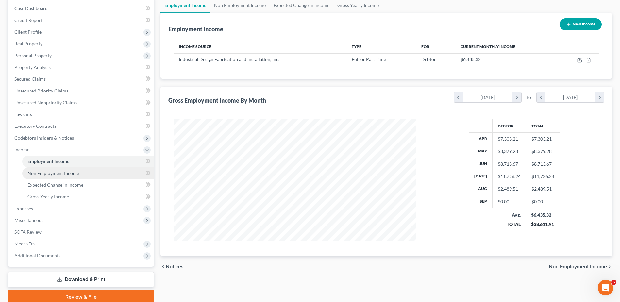
click at [60, 172] on span "Non Employment Income" at bounding box center [53, 173] width 52 height 6
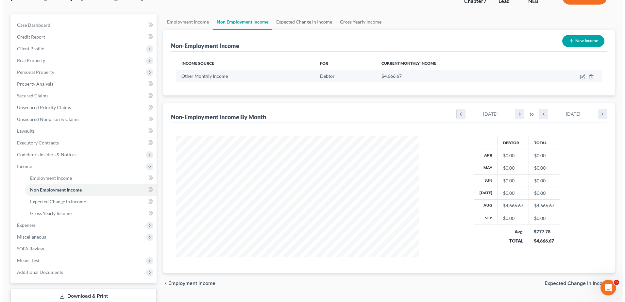
scroll to position [33, 0]
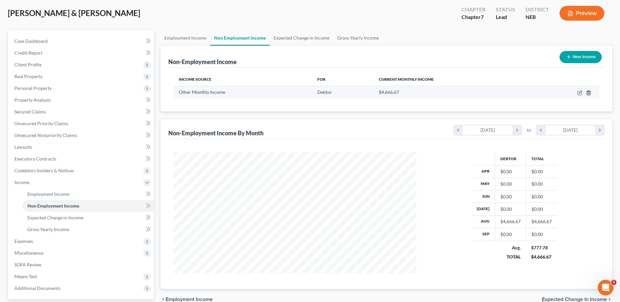
click at [589, 91] on icon "button" at bounding box center [588, 93] width 3 height 4
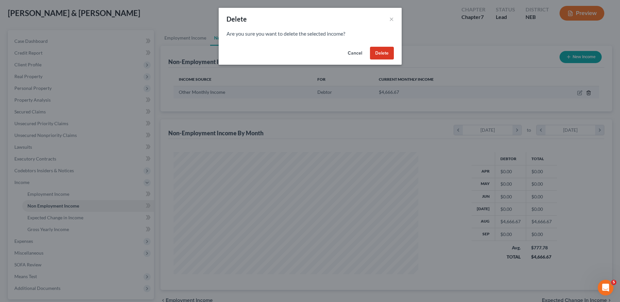
scroll to position [122, 258]
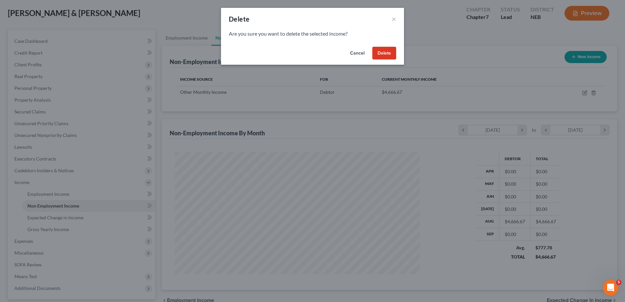
click at [378, 54] on button "Delete" at bounding box center [384, 53] width 24 height 13
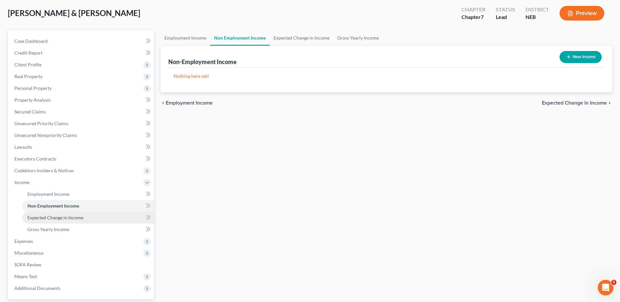
click at [72, 216] on span "Expected Change in Income" at bounding box center [55, 218] width 56 height 6
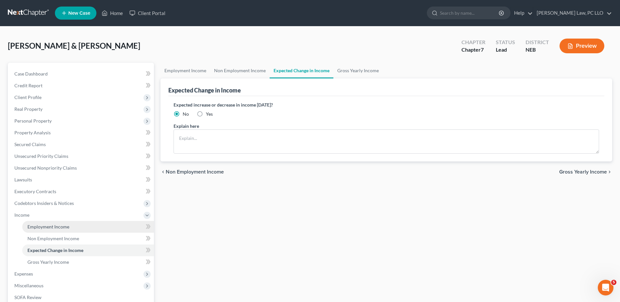
click at [66, 228] on span "Employment Income" at bounding box center [48, 227] width 42 height 6
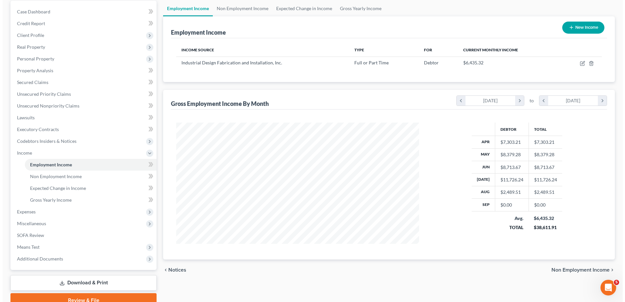
scroll to position [27, 0]
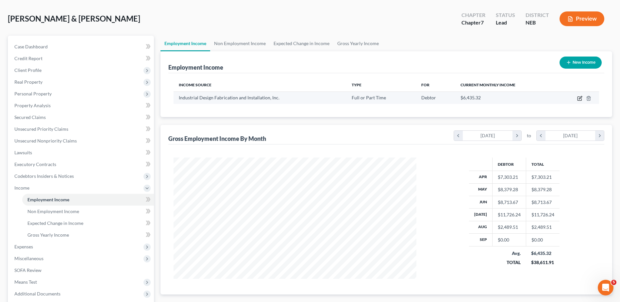
click at [580, 97] on icon "button" at bounding box center [580, 99] width 4 height 4
select select "0"
select select "16"
select select "3"
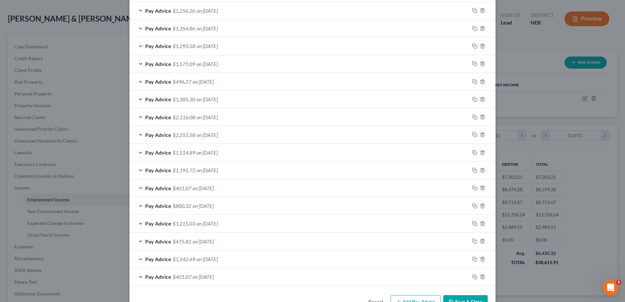
scroll to position [310, 0]
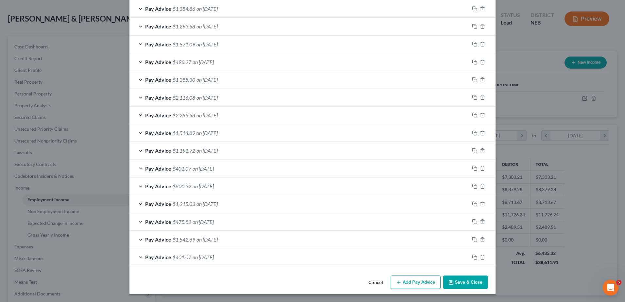
click at [424, 281] on button "Add Pay Advice" at bounding box center [416, 283] width 50 height 14
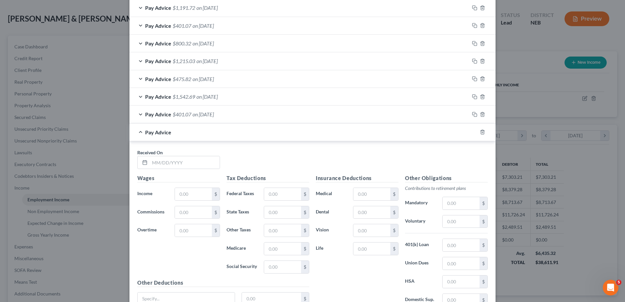
scroll to position [506, 0]
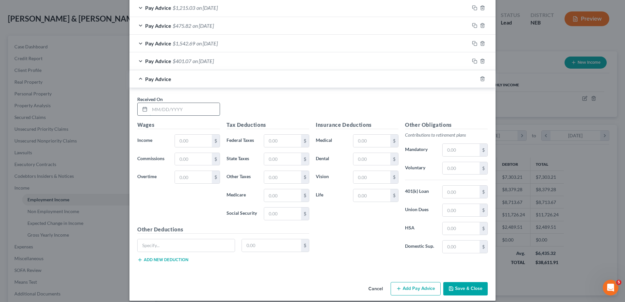
click at [187, 110] on input "text" at bounding box center [185, 109] width 70 height 12
click at [510, 51] on div "Edit Income Source × Employment Type * Select Full or Part Time Employment Self…" at bounding box center [312, 151] width 625 height 302
